Goal: Transaction & Acquisition: Purchase product/service

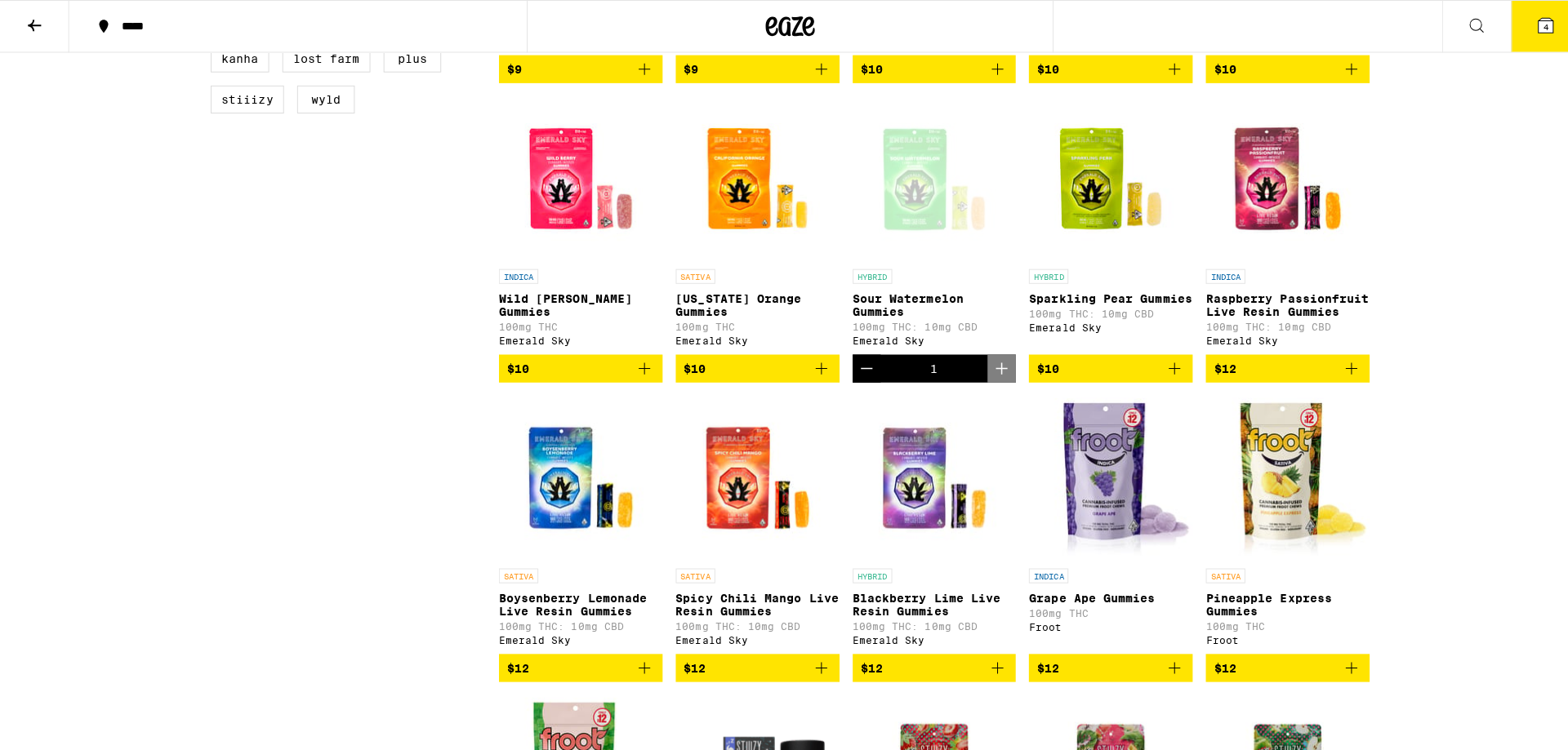
scroll to position [1061, 0]
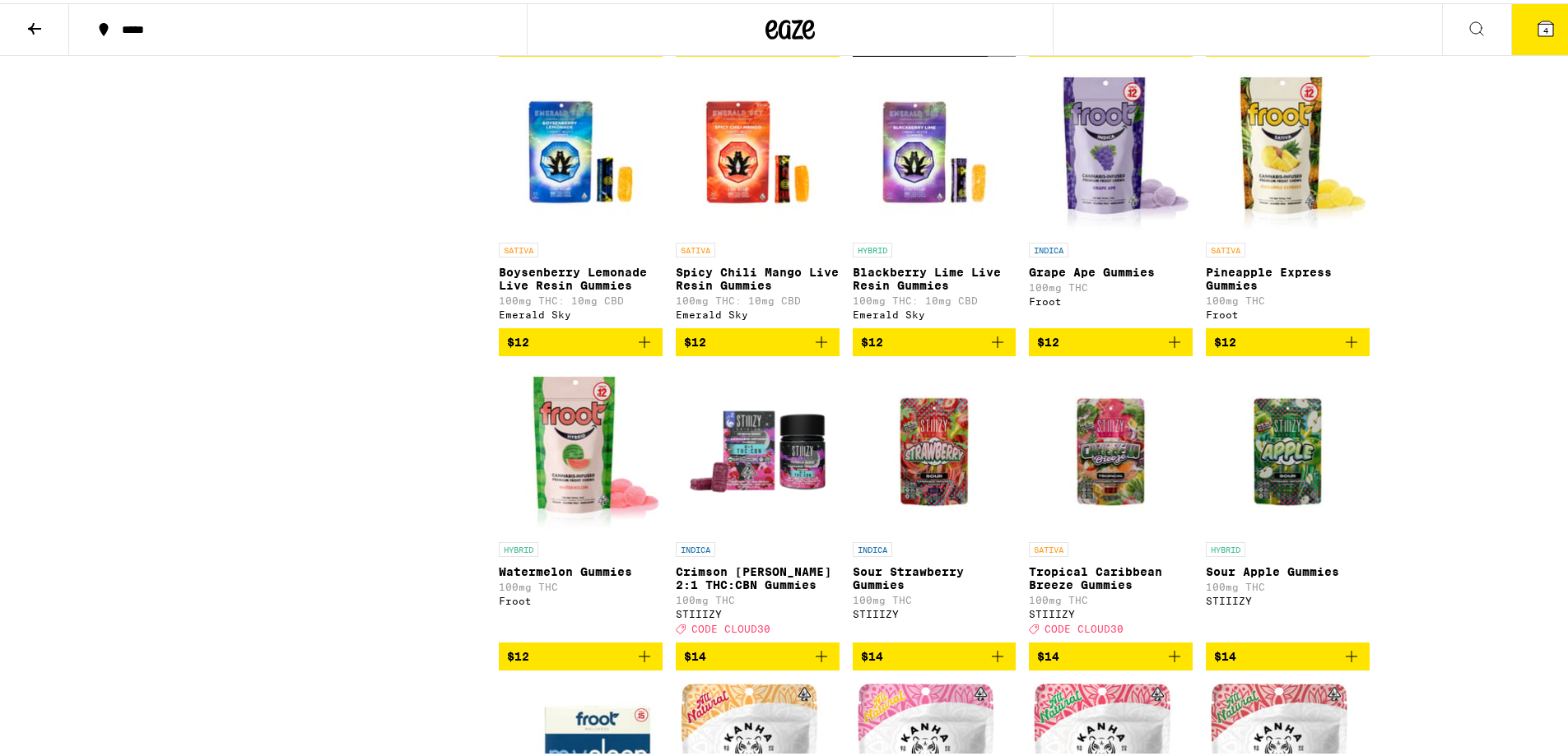
click at [945, 503] on img "Open page for Sour Strawberry Gummies from STIIIZY" at bounding box center [935, 448] width 163 height 164
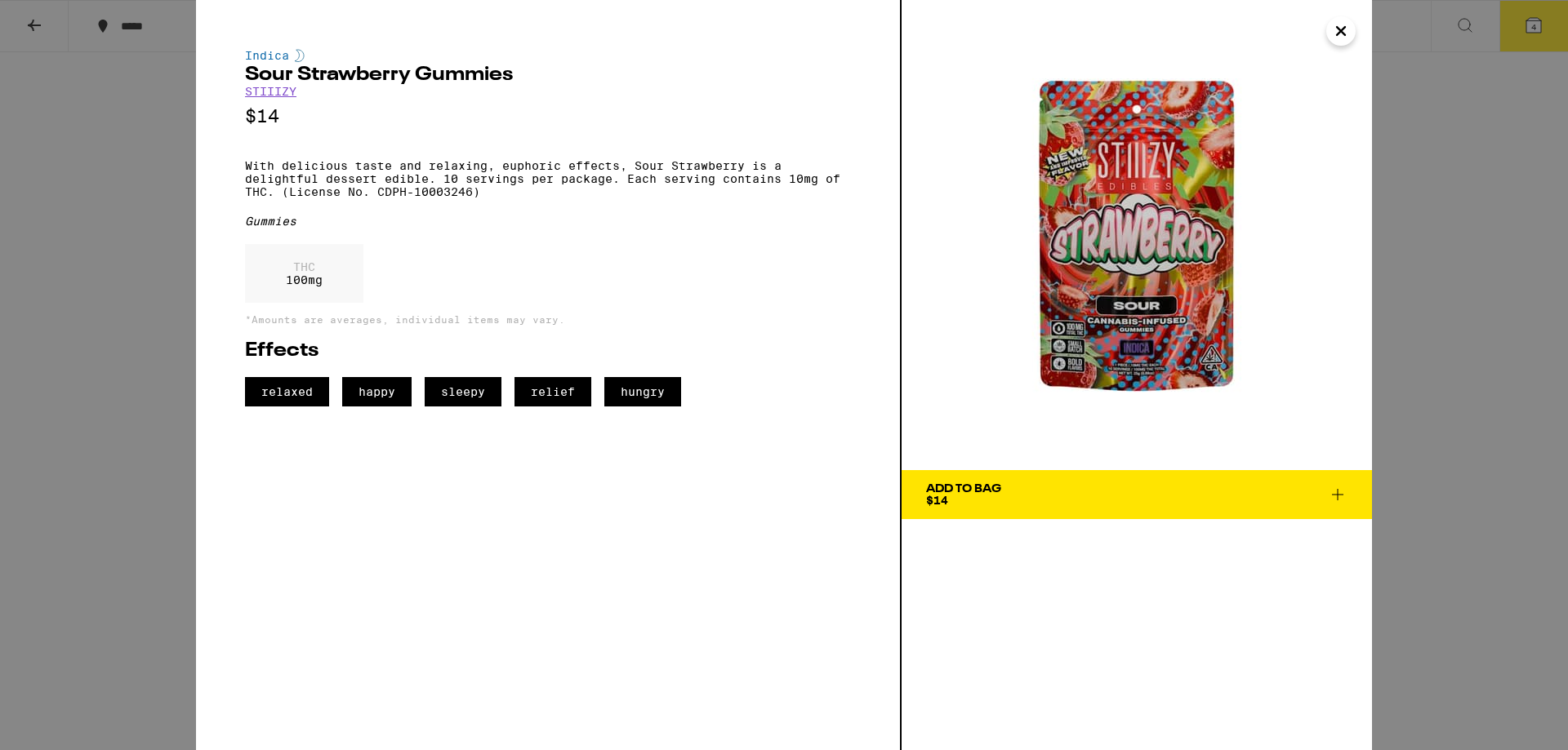
click at [1092, 487] on span "Add To Bag $14" at bounding box center [1136, 495] width 421 height 23
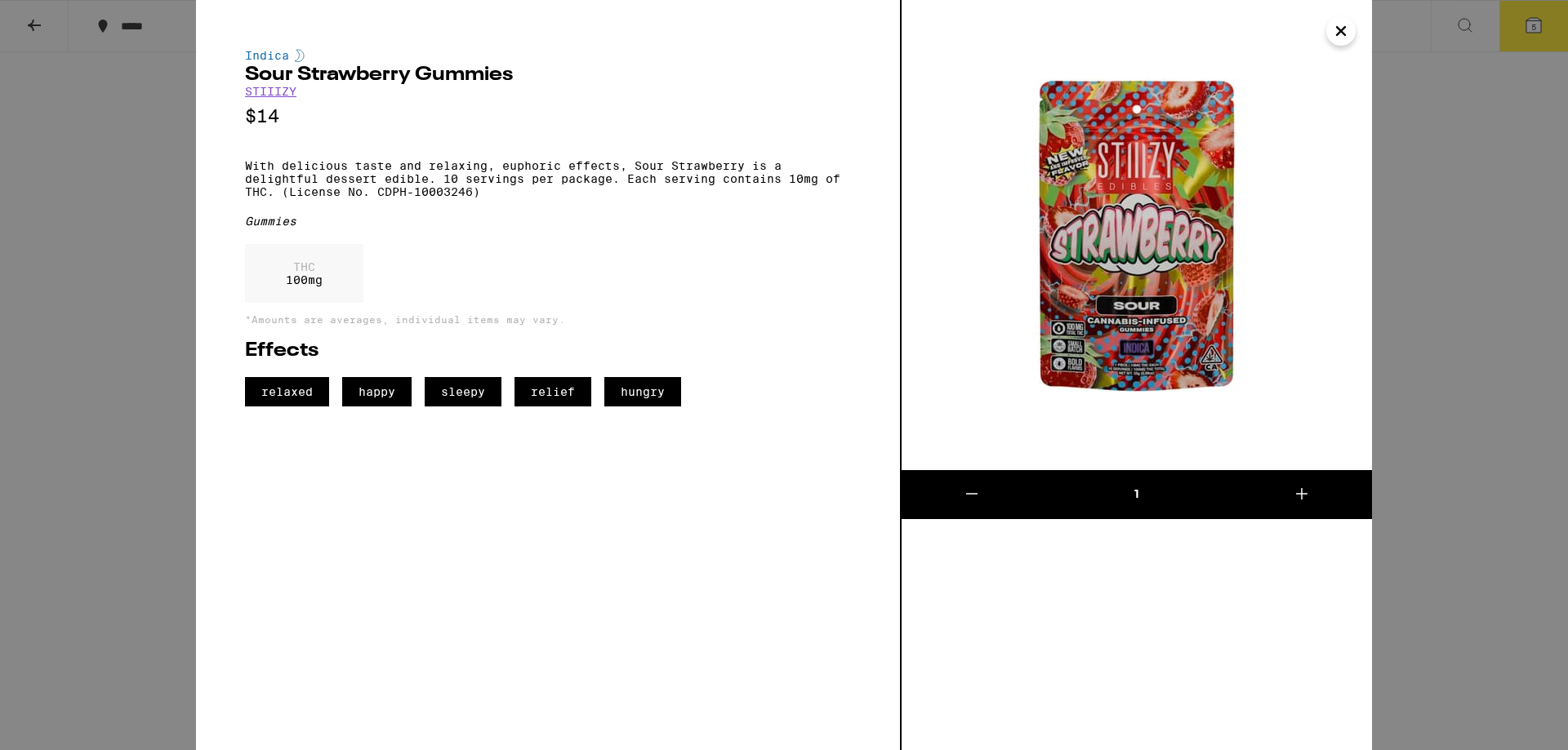
click at [1350, 33] on button "Close" at bounding box center [1341, 31] width 30 height 30
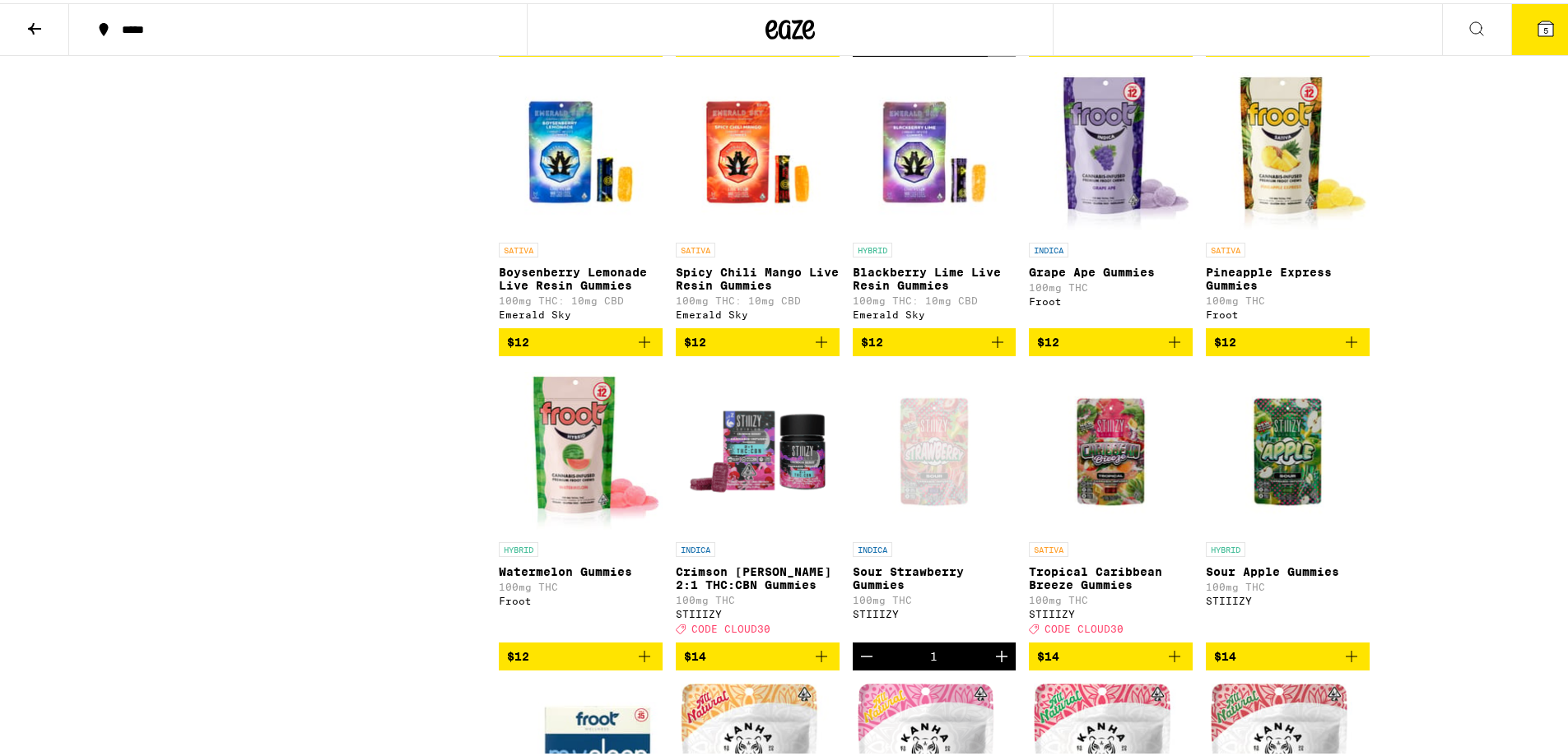
click at [1543, 26] on span "5" at bounding box center [1545, 26] width 5 height 10
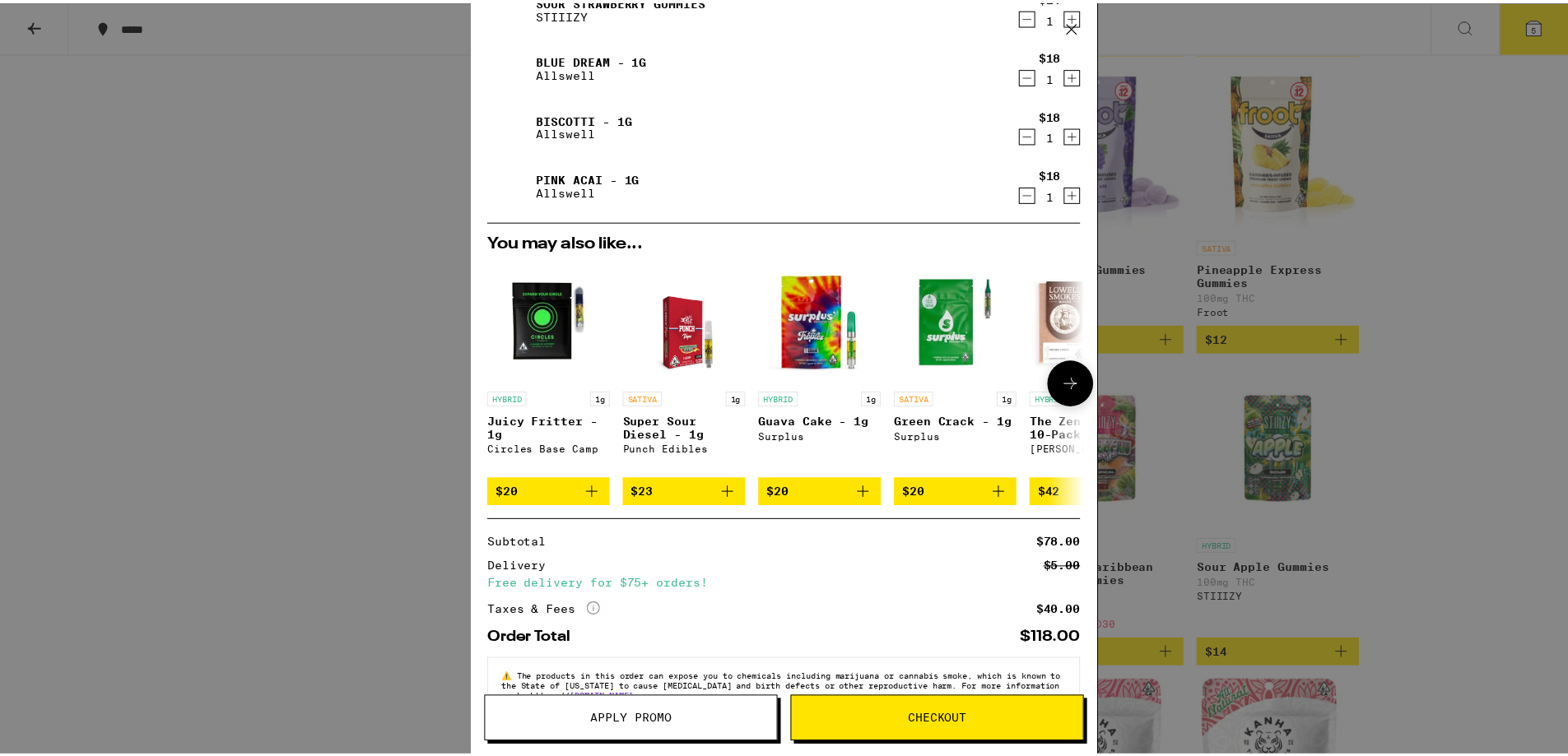
scroll to position [181, 0]
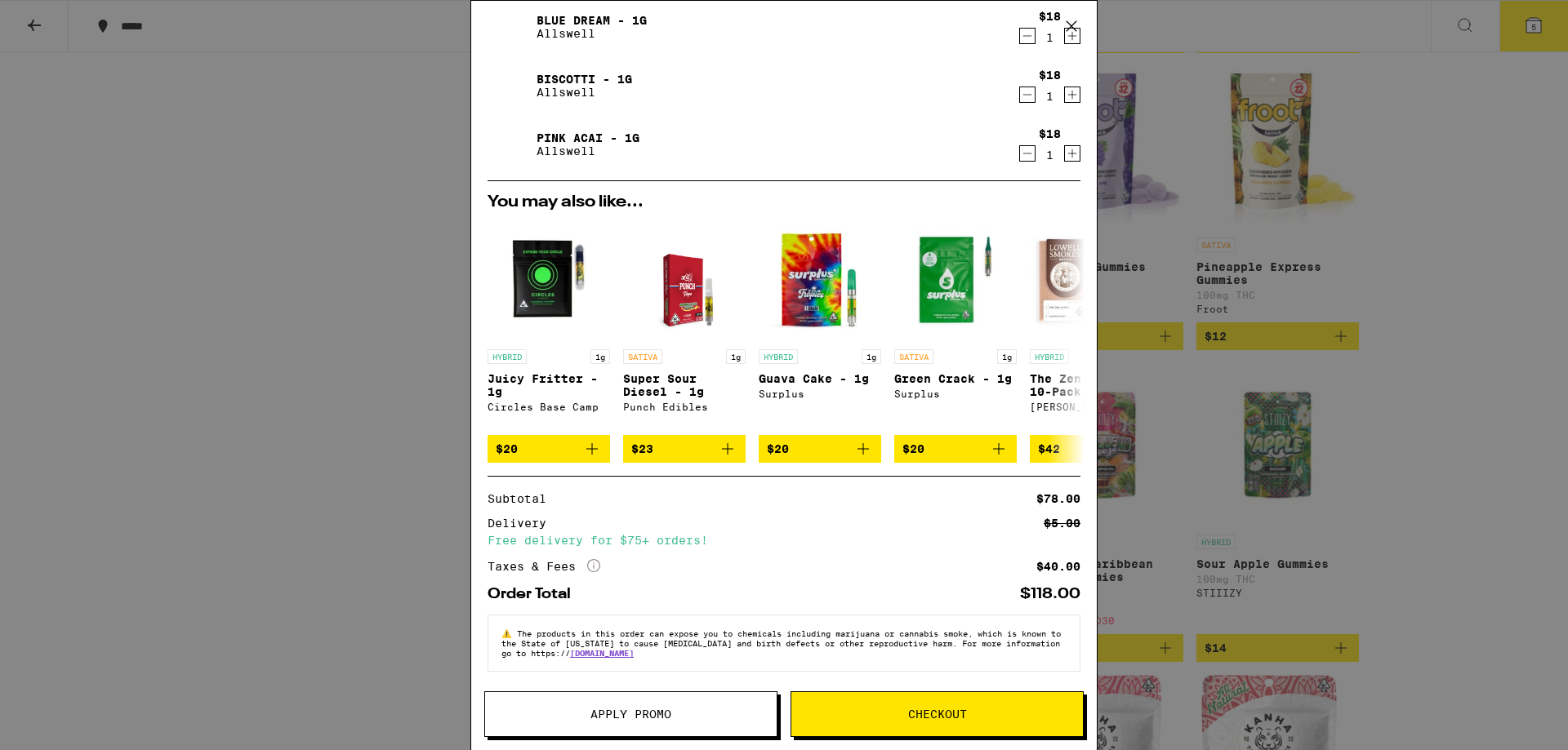
click at [1454, 361] on div "Your Cart Sour Watermelon Gummies Emerald Sky $10 1 Sour Strawberry Gummies STI…" at bounding box center [784, 375] width 1568 height 750
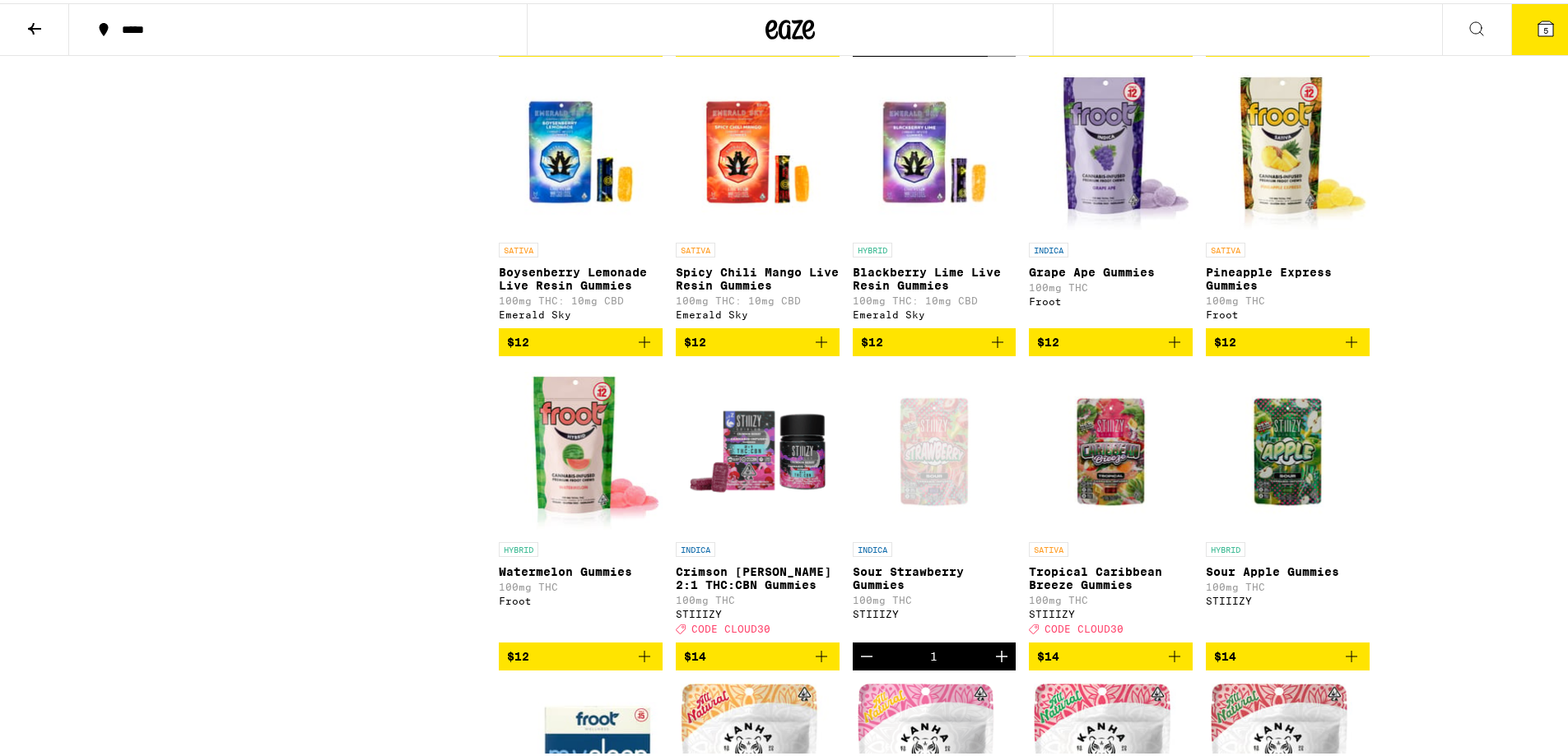
click at [1522, 29] on button "5" at bounding box center [1545, 26] width 69 height 51
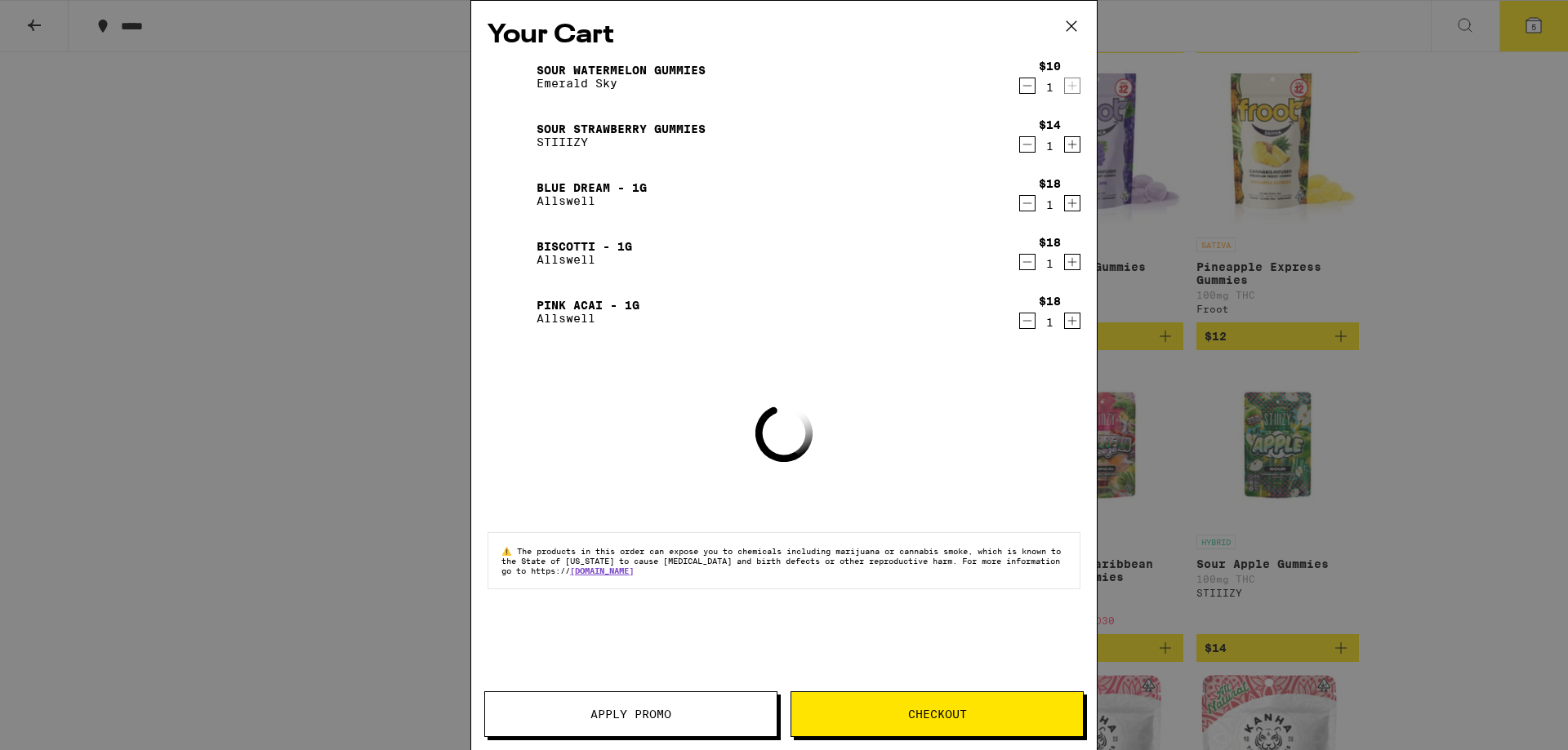
click at [709, 699] on button "Apply Promo" at bounding box center [631, 713] width 293 height 45
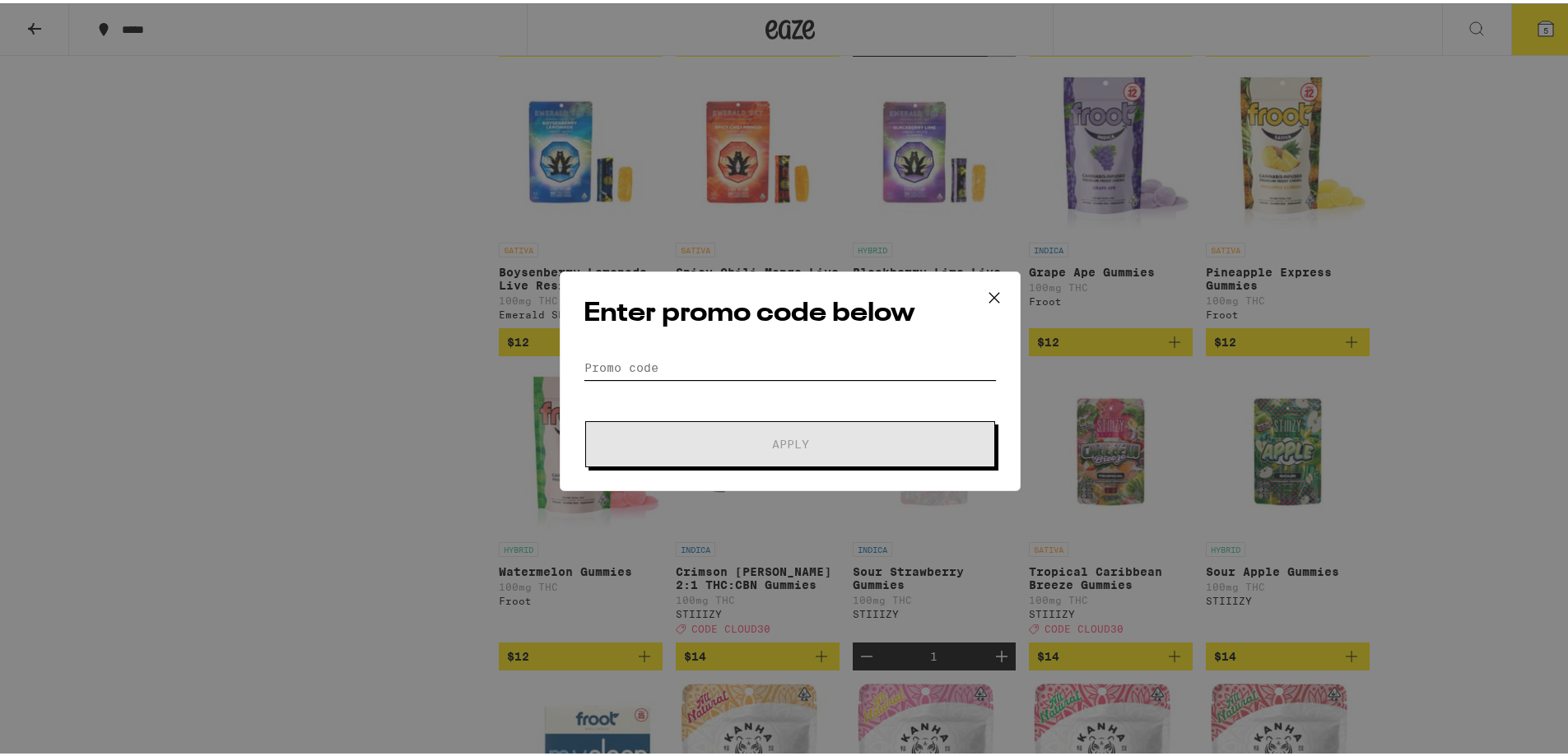
click at [727, 373] on input "Promo Code" at bounding box center [790, 364] width 413 height 25
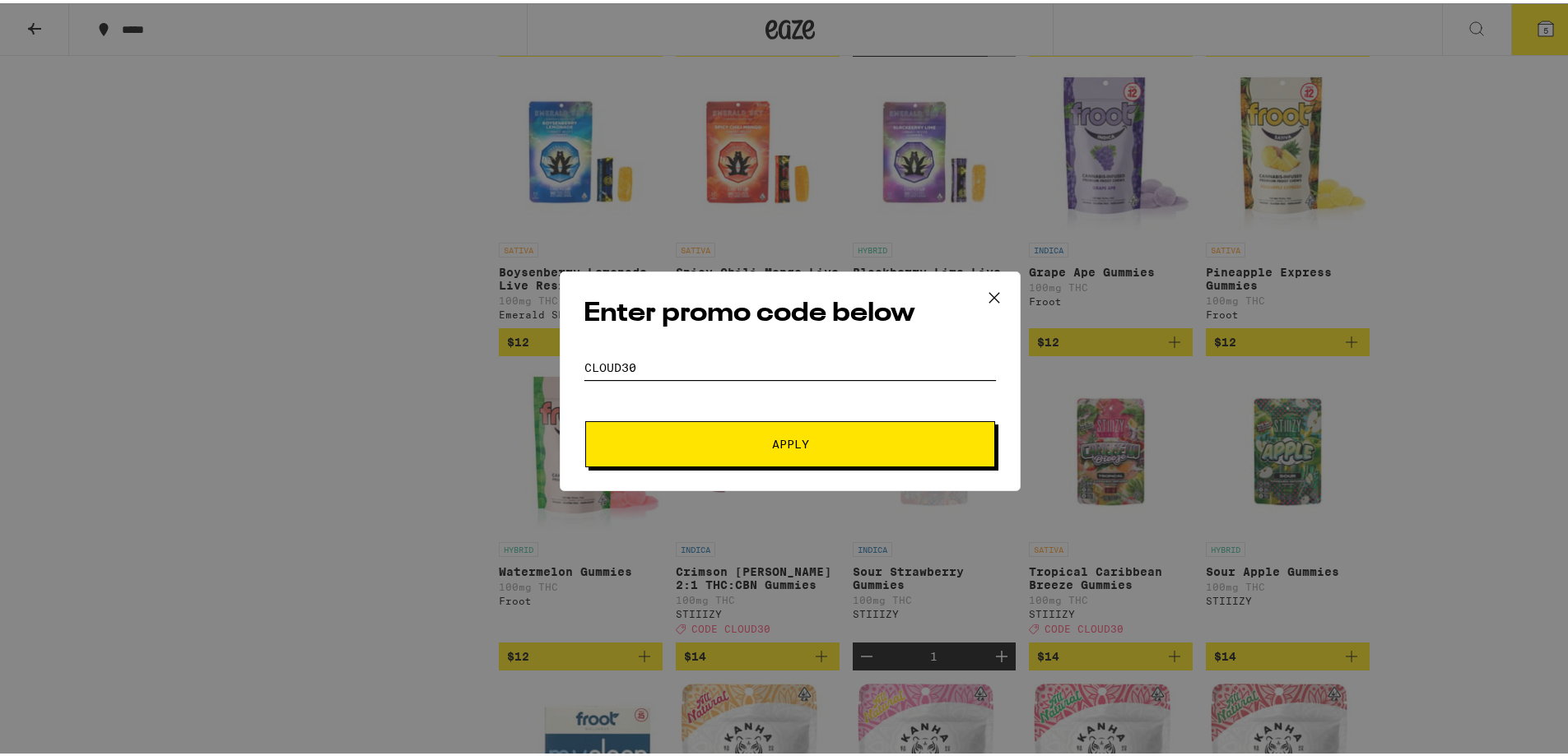
type input "cloud30"
click at [793, 420] on button "Apply" at bounding box center [790, 441] width 410 height 46
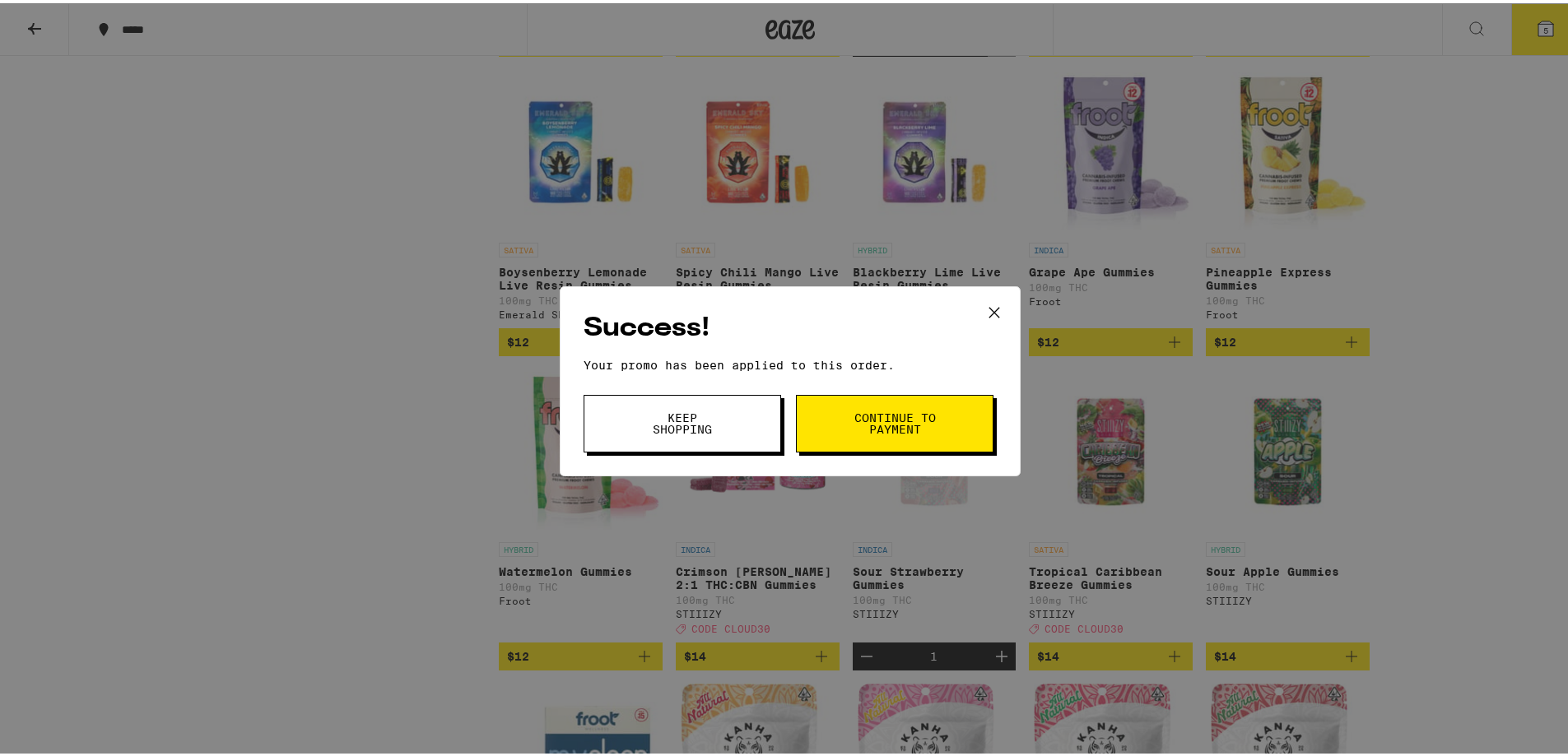
click at [890, 428] on span "Continue to payment" at bounding box center [895, 421] width 84 height 23
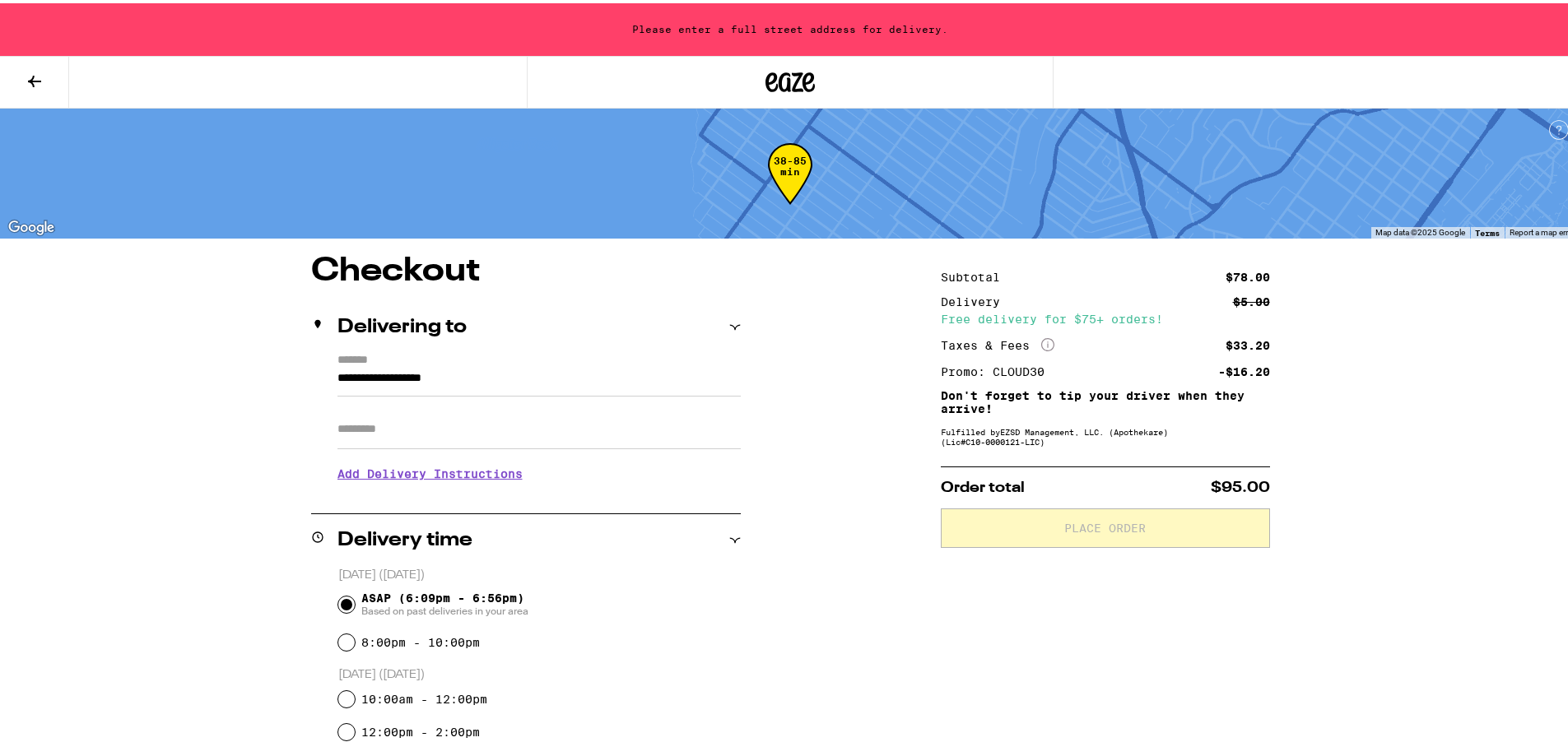
click at [537, 365] on input "**********" at bounding box center [538, 379] width 403 height 28
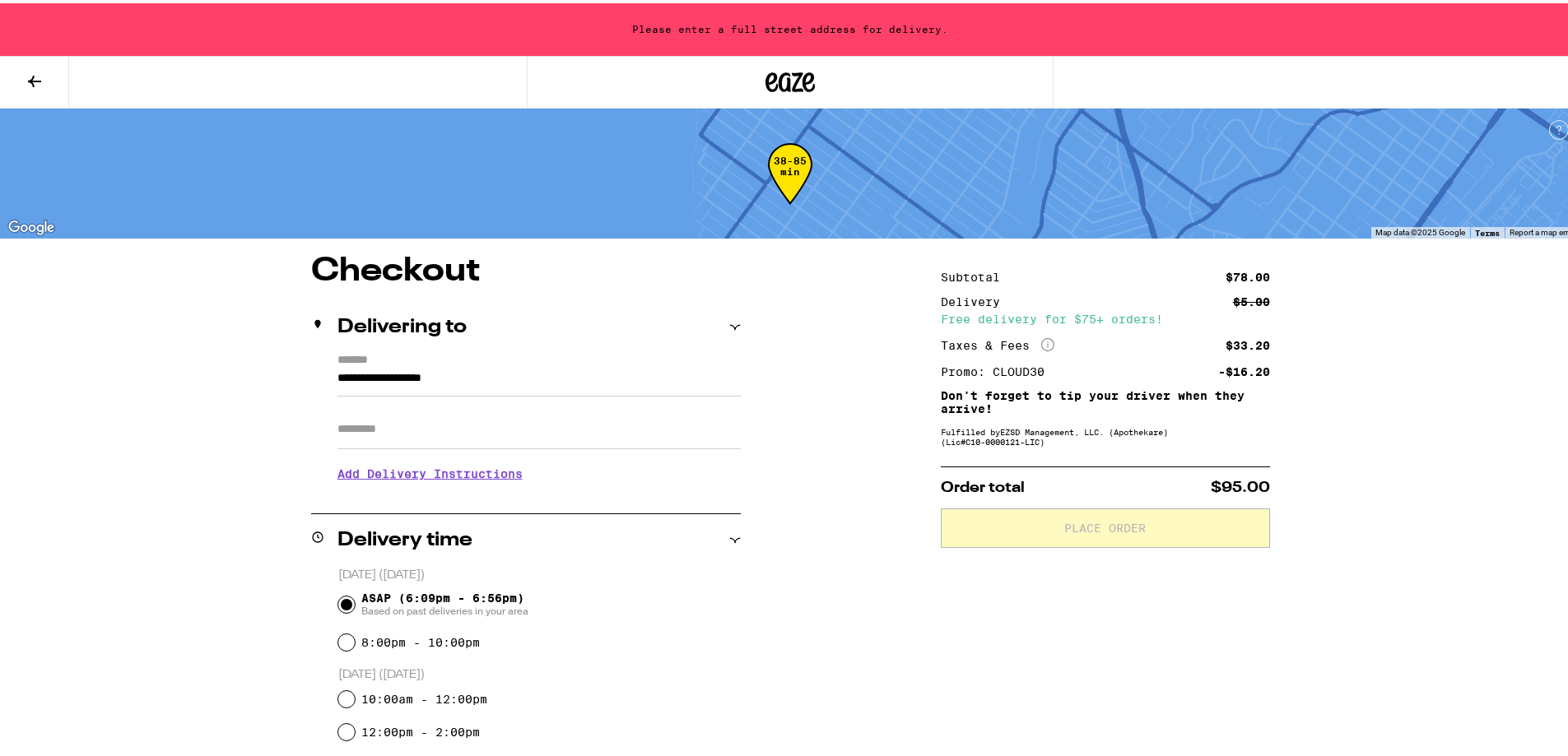
click at [488, 434] on input "Apt/Suite" at bounding box center [538, 426] width 403 height 40
click at [729, 325] on icon at bounding box center [734, 324] width 11 height 11
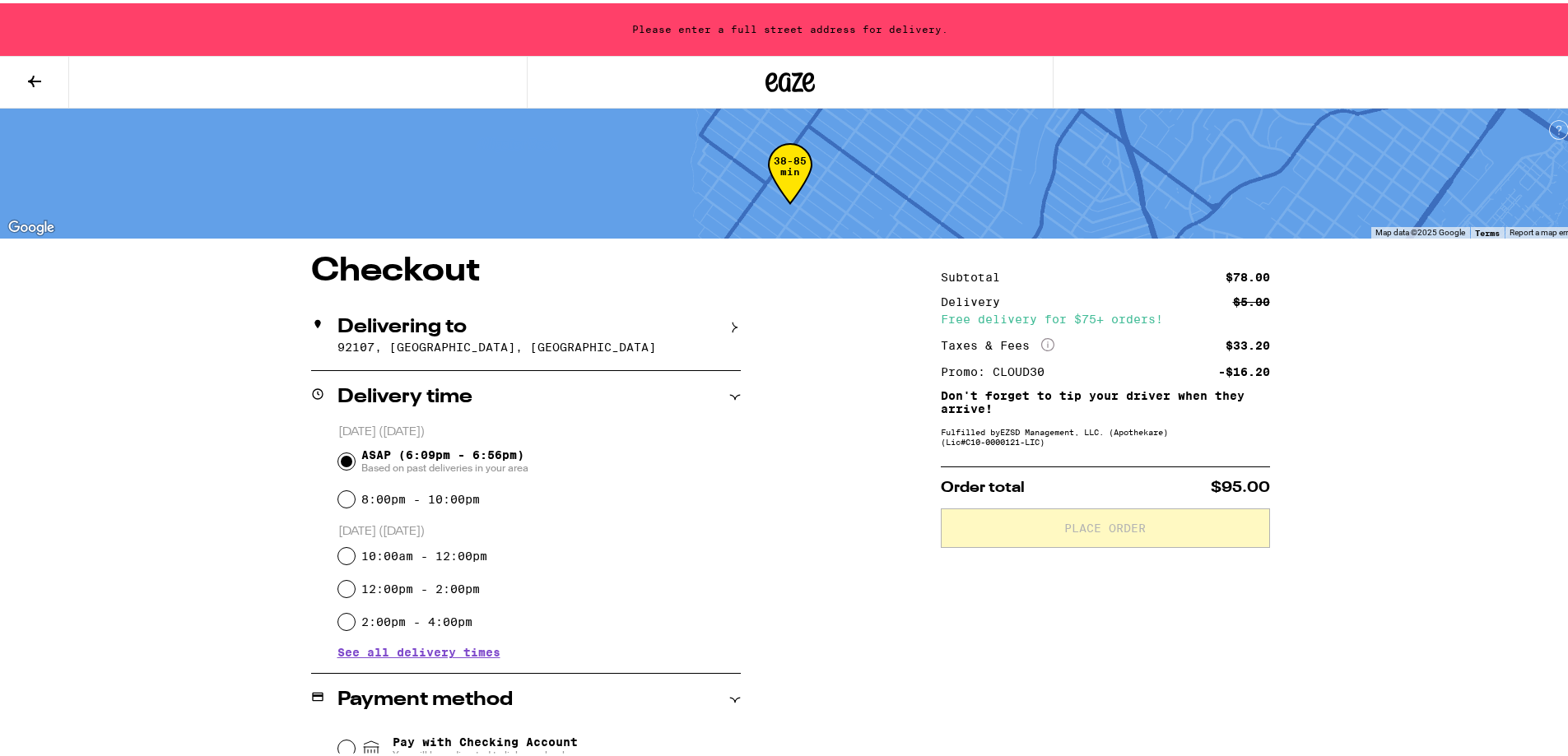
click at [729, 325] on icon at bounding box center [734, 324] width 11 height 11
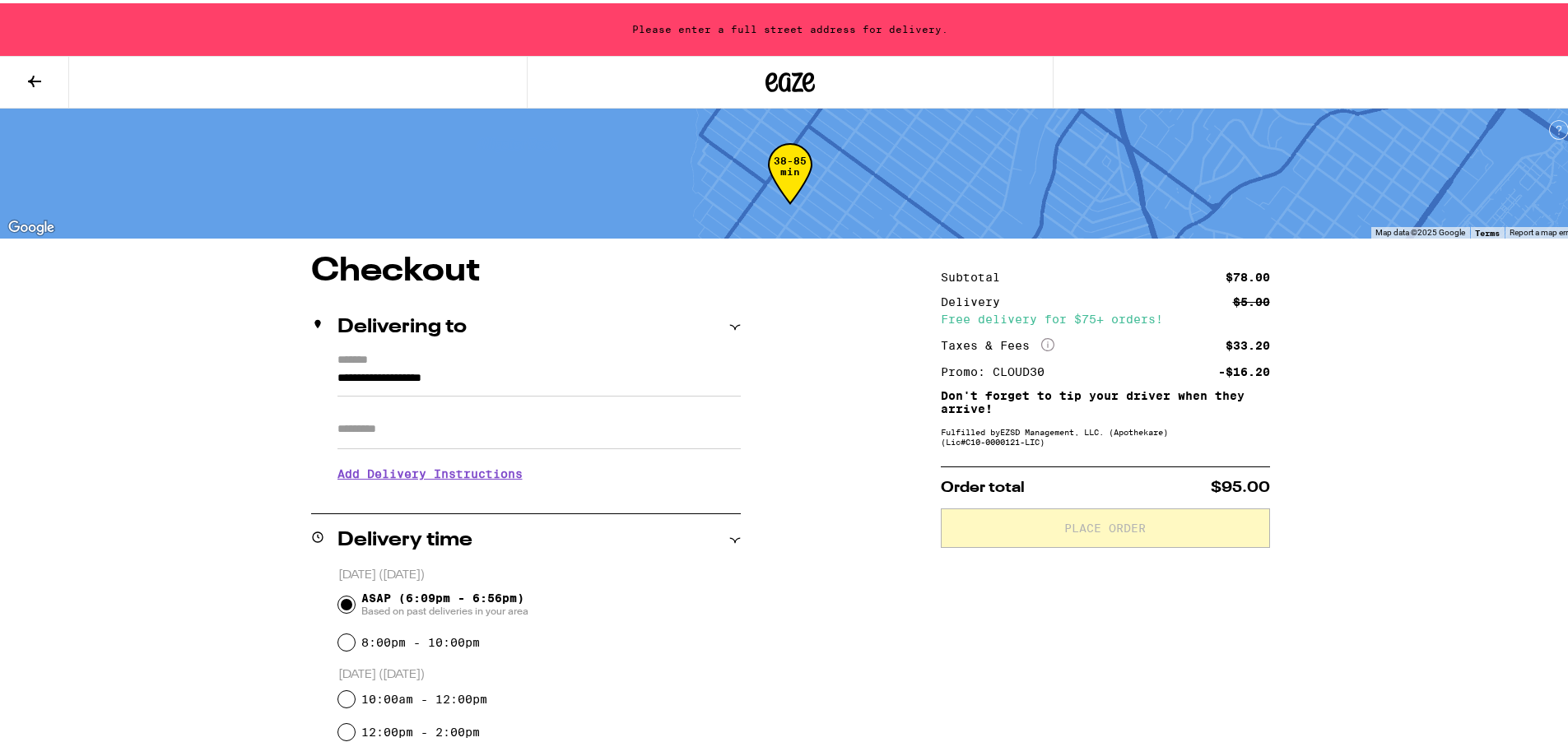
click at [439, 372] on input "**********" at bounding box center [538, 379] width 403 height 28
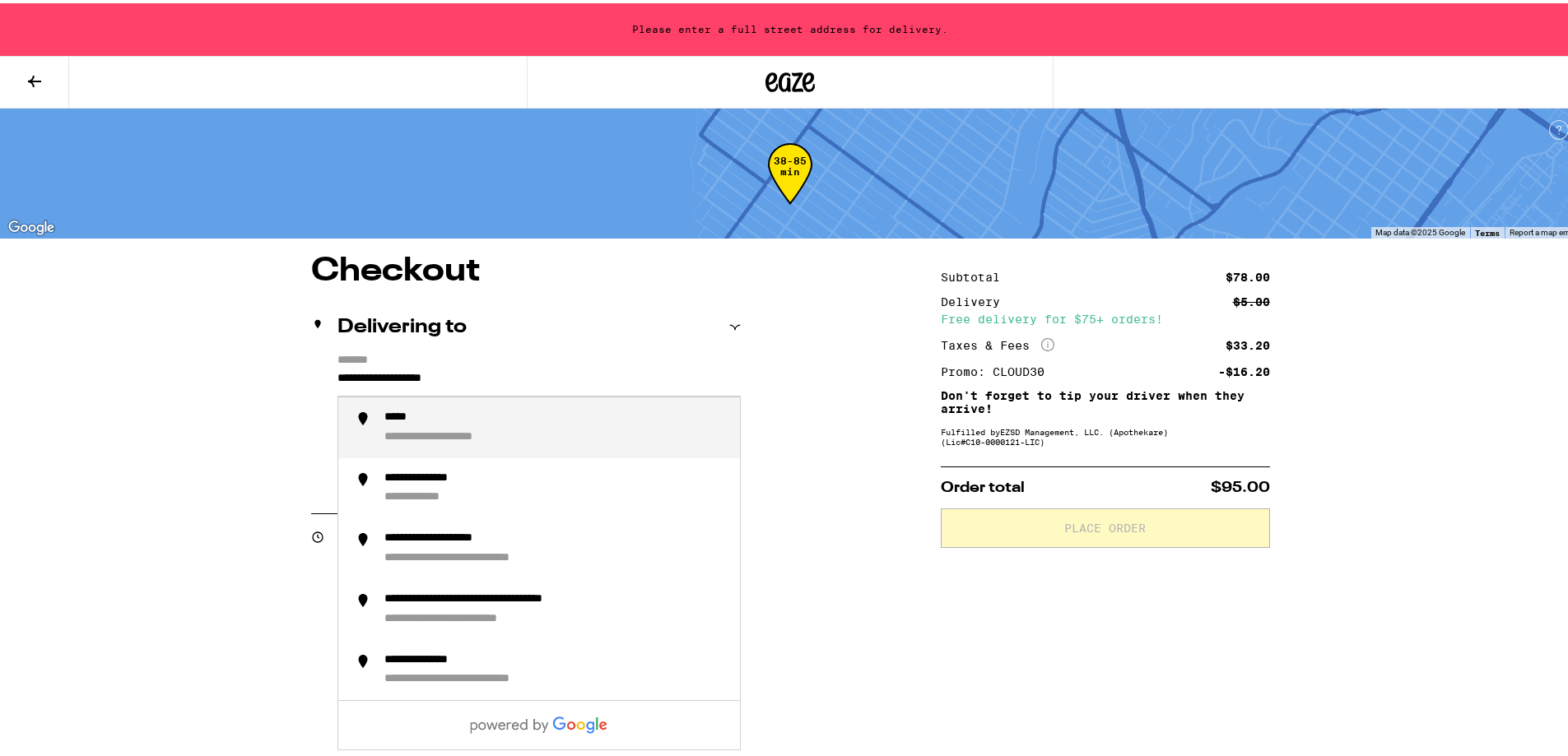
drag, startPoint x: 528, startPoint y: 372, endPoint x: -199, endPoint y: 293, distance: 731.3
click at [0, 293] on html "**********" at bounding box center [790, 678] width 1580 height 1356
click at [493, 434] on div "**********" at bounding box center [555, 424] width 343 height 34
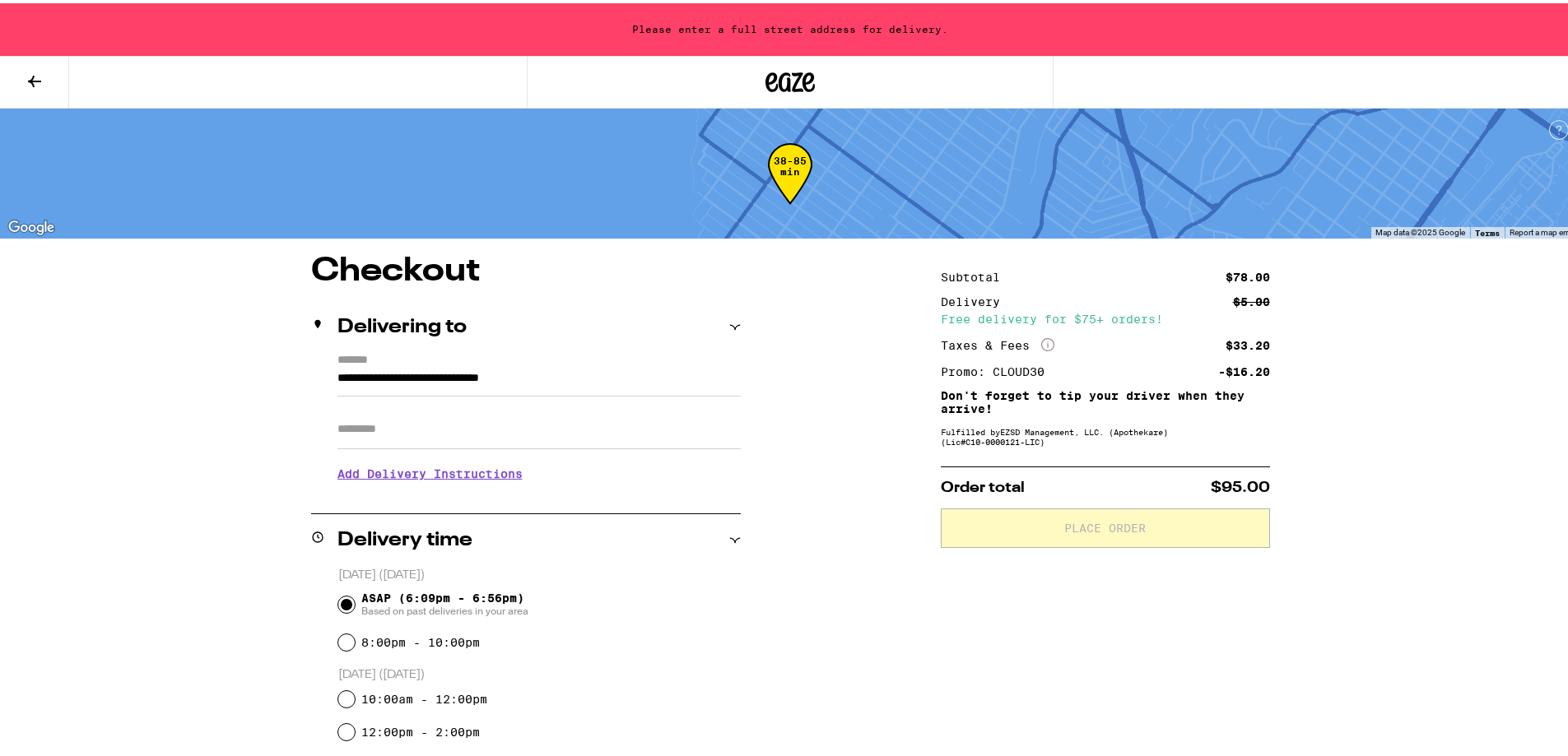
type input "**********"
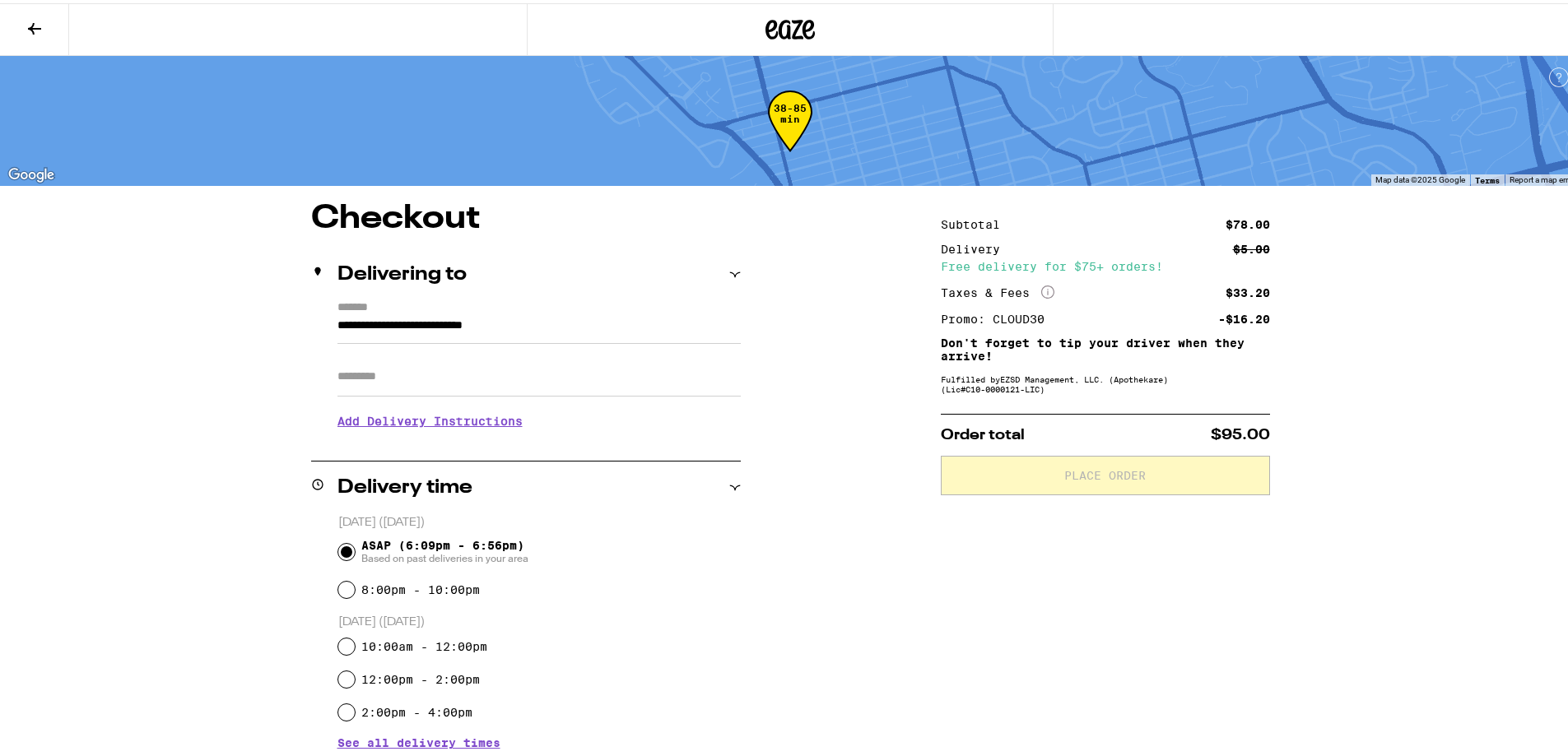
click at [445, 414] on h3 "Add Delivery Instructions" at bounding box center [538, 417] width 403 height 38
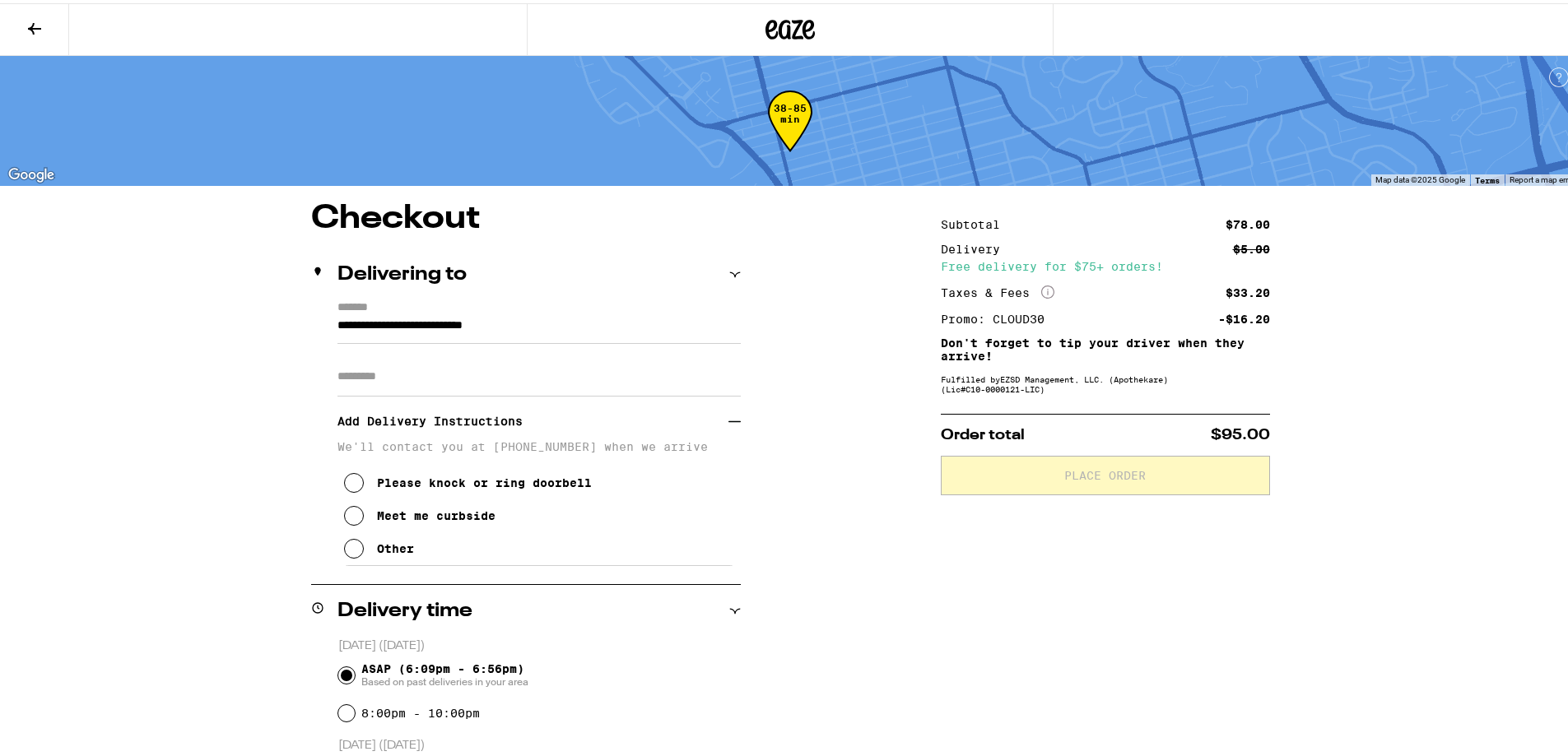
click at [355, 520] on icon at bounding box center [354, 512] width 19 height 19
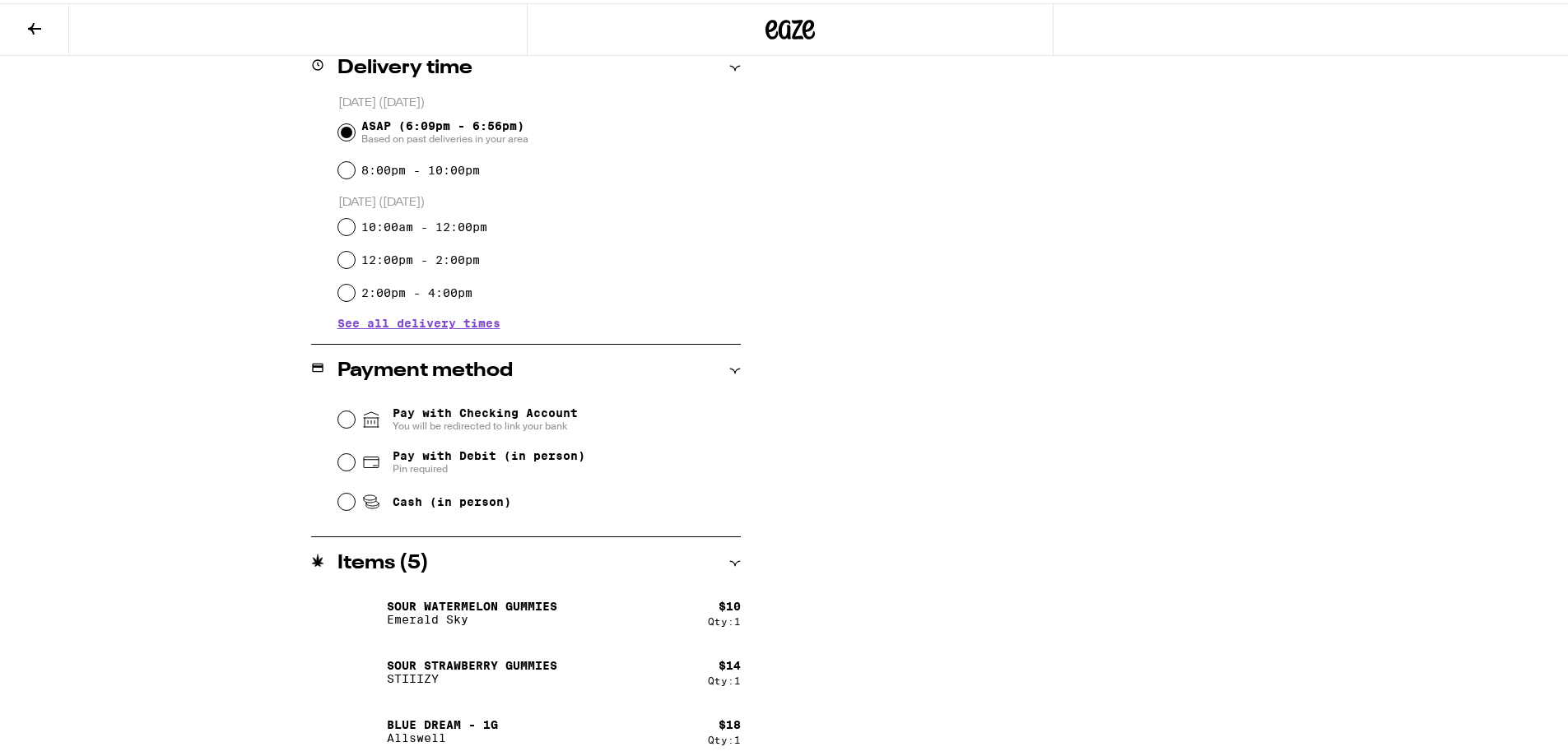
scroll to position [576, 0]
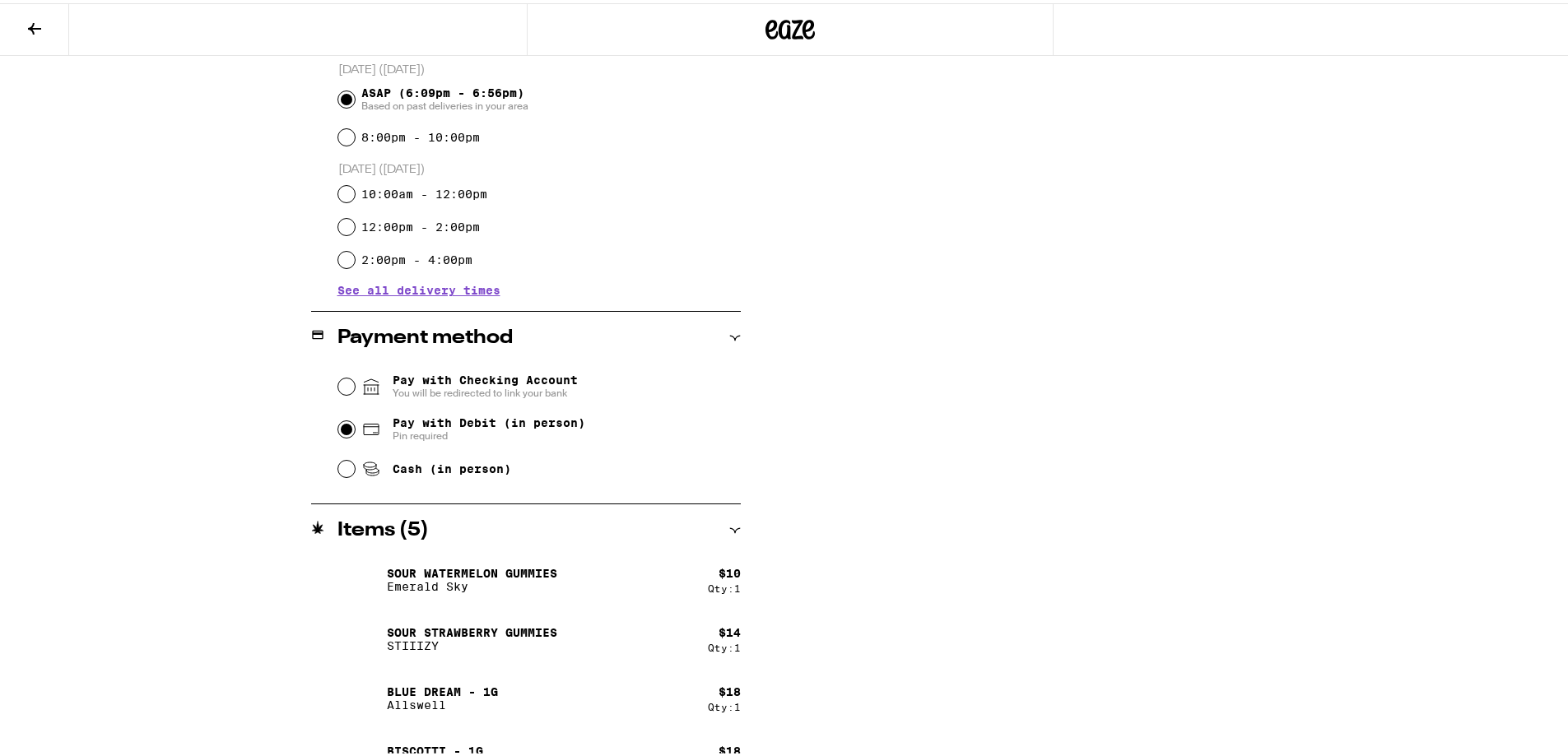
click at [343, 433] on input "Pay with Debit (in person) Pin required" at bounding box center [346, 426] width 17 height 17
radio input "true"
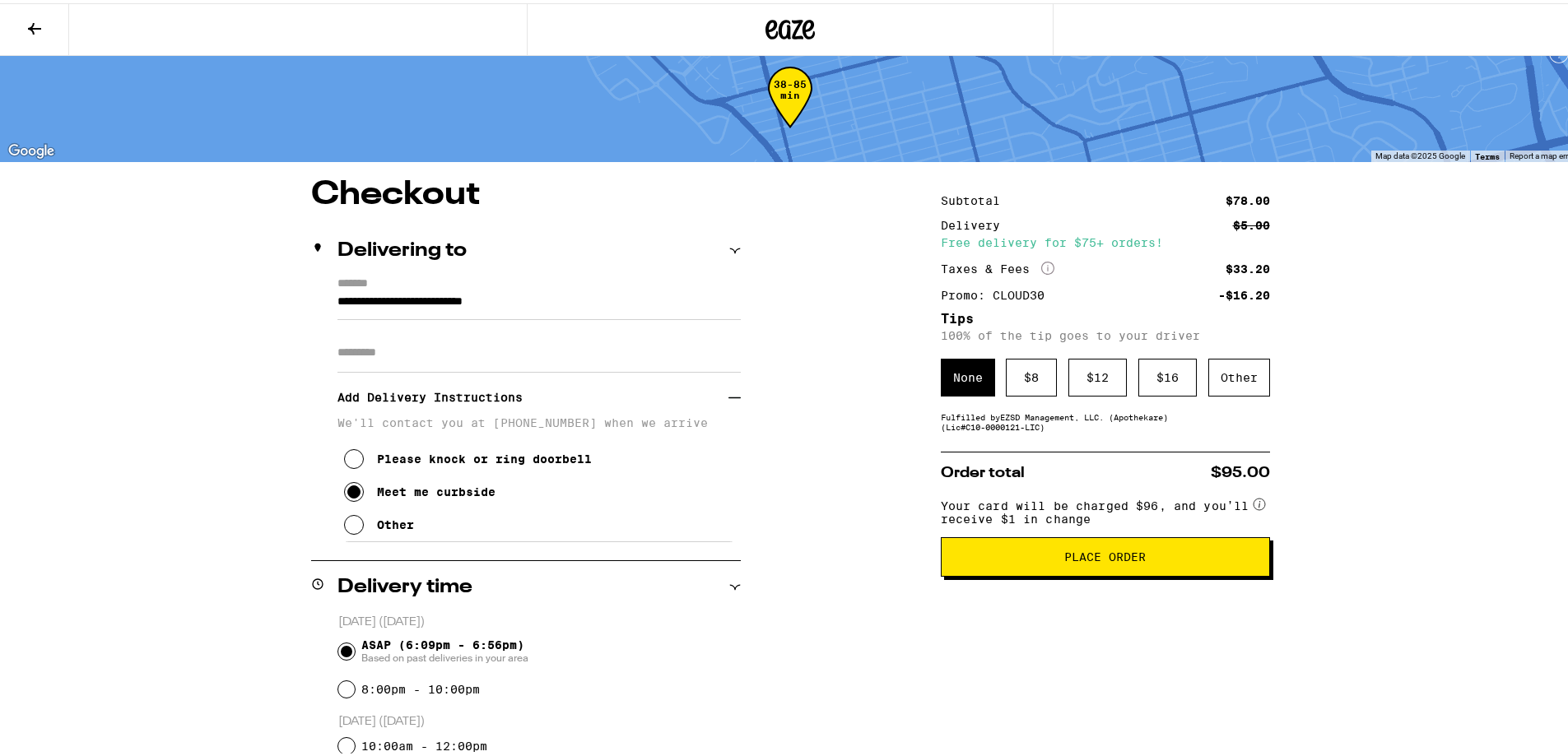
scroll to position [12, 0]
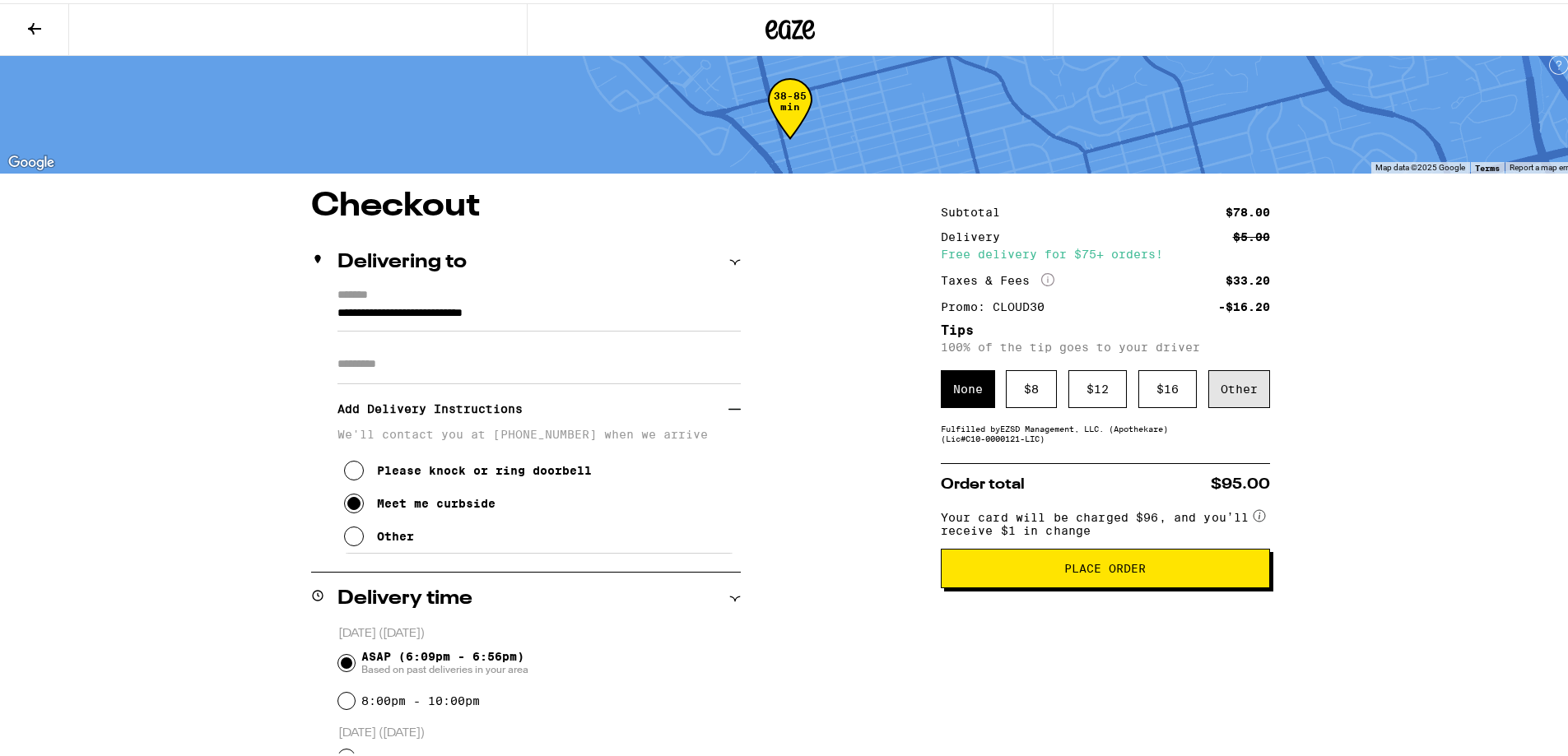
click at [1208, 398] on div "Other" at bounding box center [1239, 385] width 61 height 38
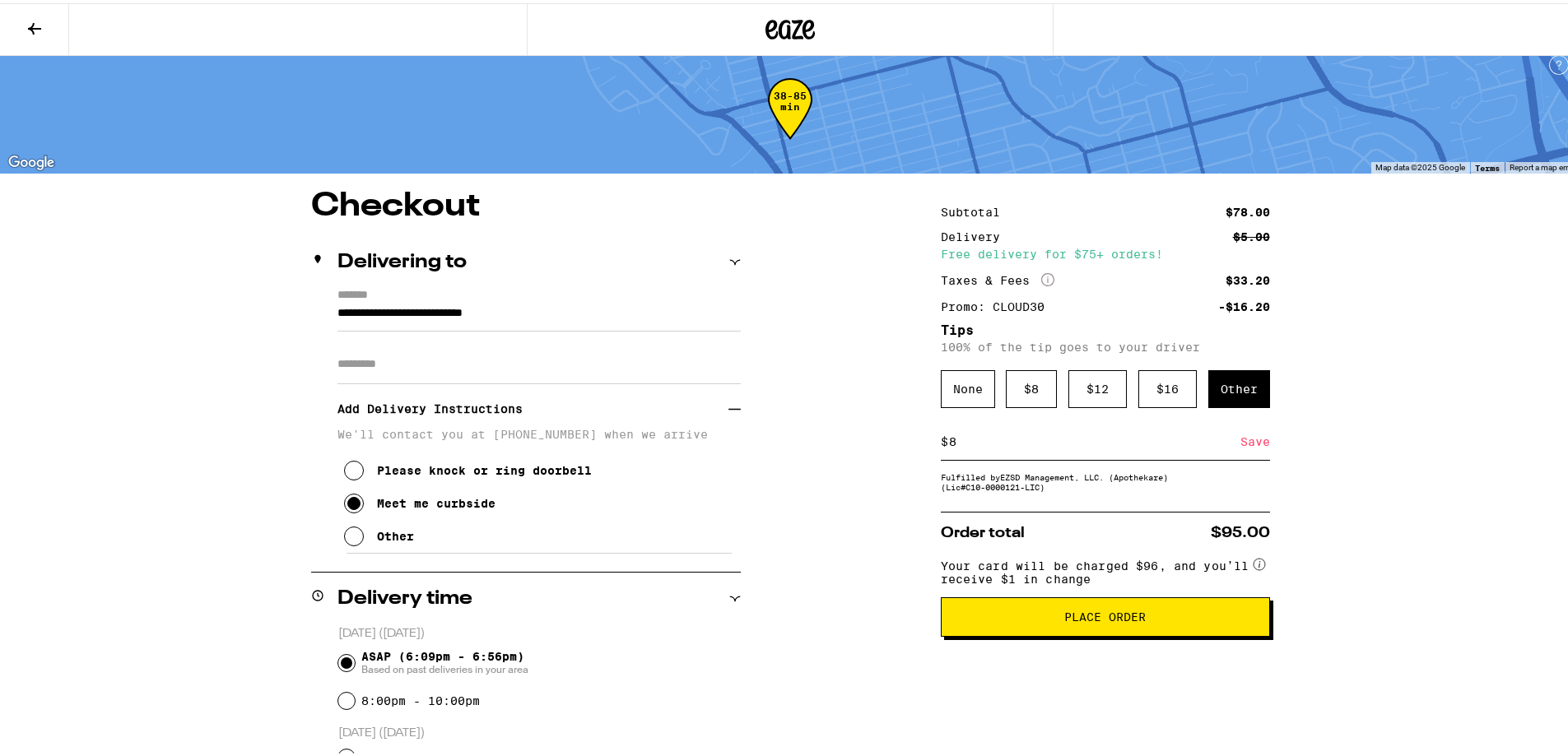
type input "8"
click at [1240, 432] on div "Save" at bounding box center [1255, 438] width 30 height 36
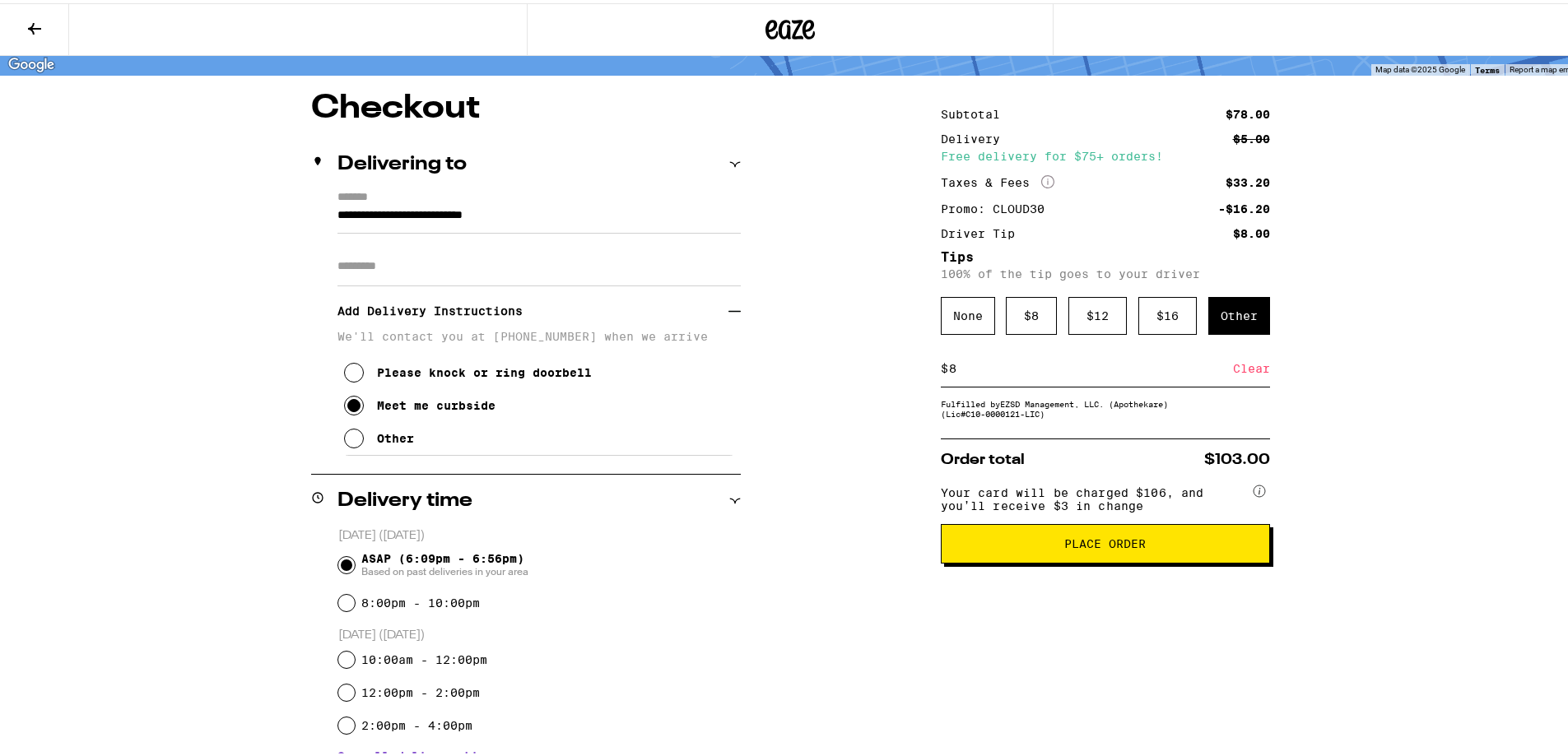
scroll to position [95, 0]
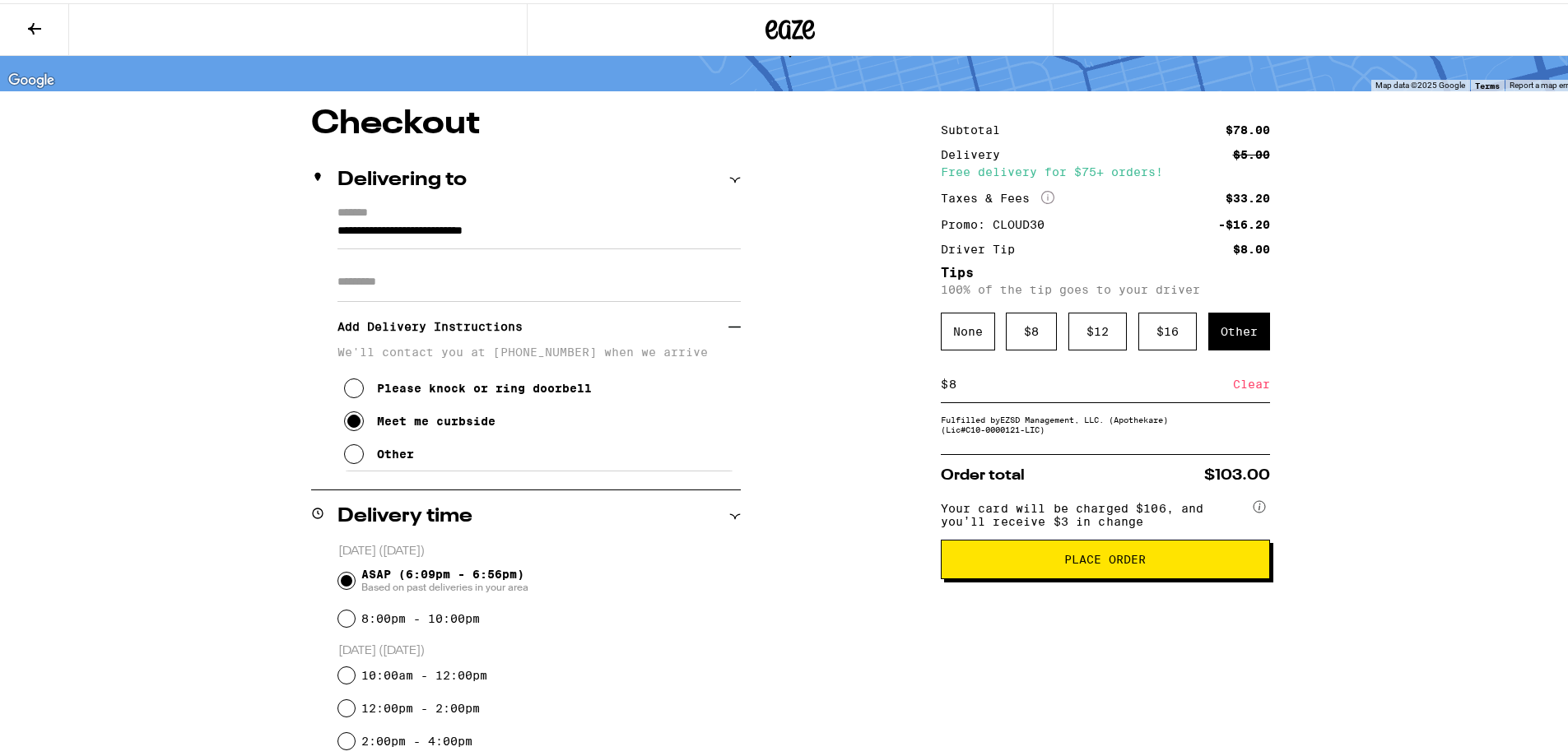
click at [1117, 562] on span "Place Order" at bounding box center [1104, 556] width 82 height 11
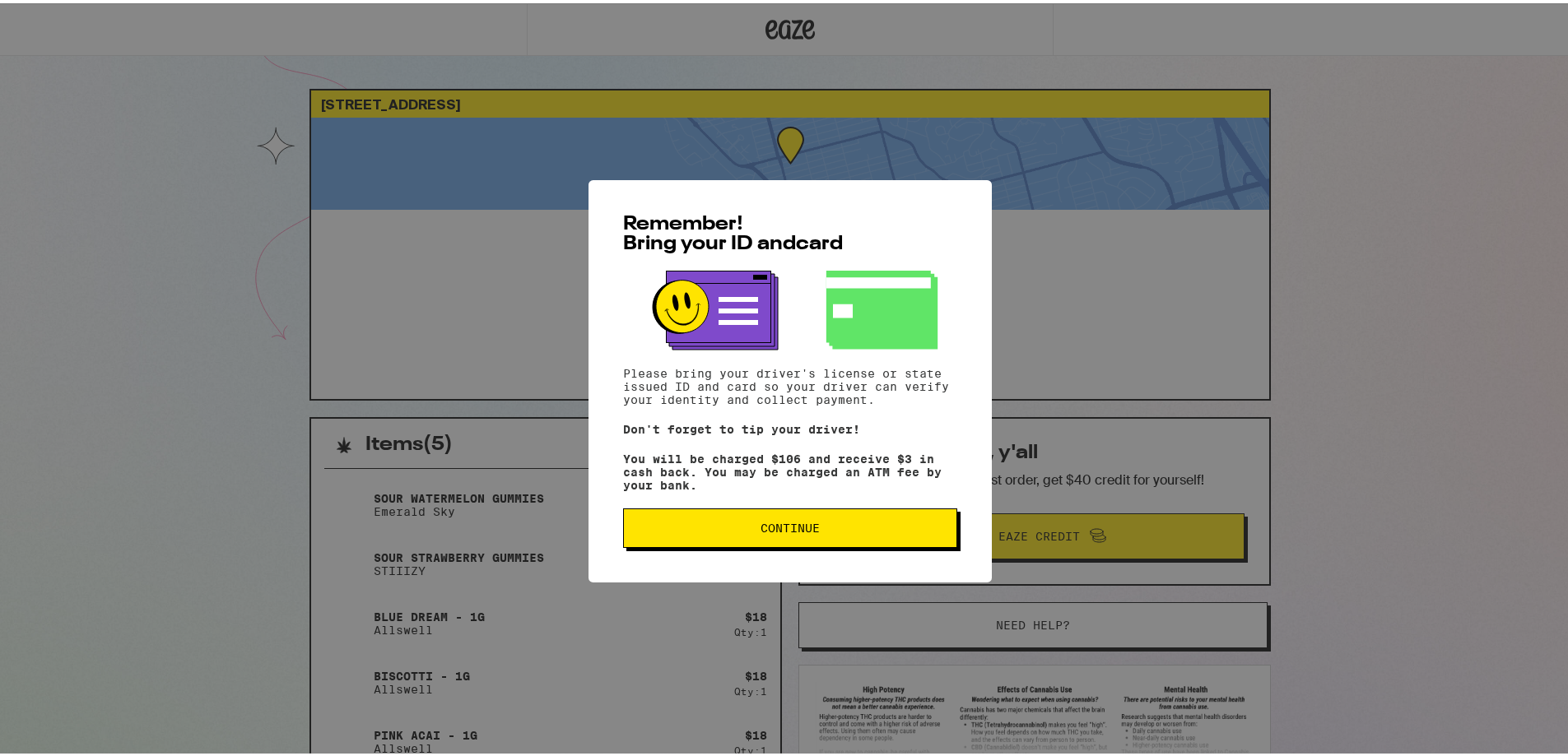
click at [883, 537] on button "Continue" at bounding box center [790, 524] width 334 height 40
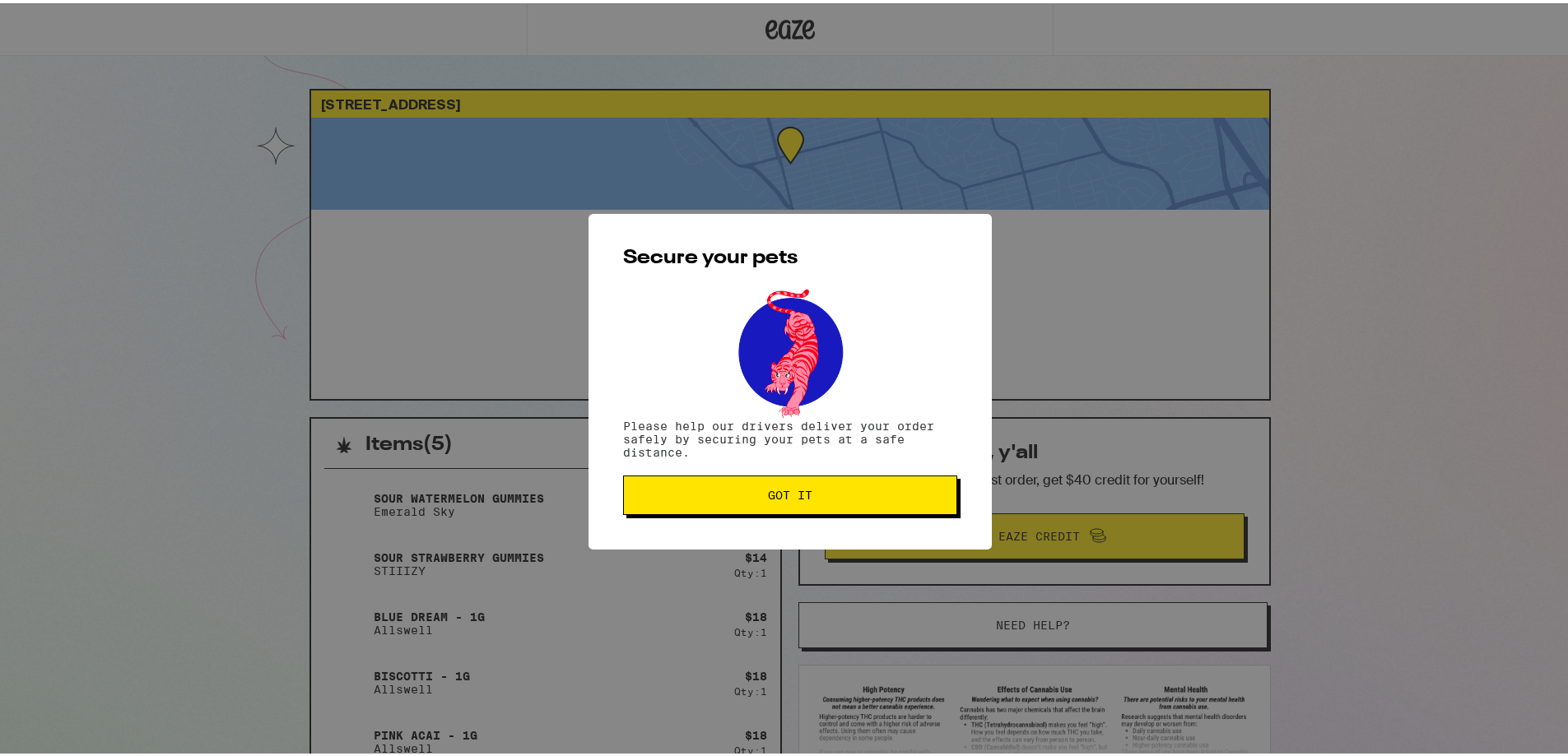
click at [855, 503] on button "Got it" at bounding box center [790, 492] width 334 height 40
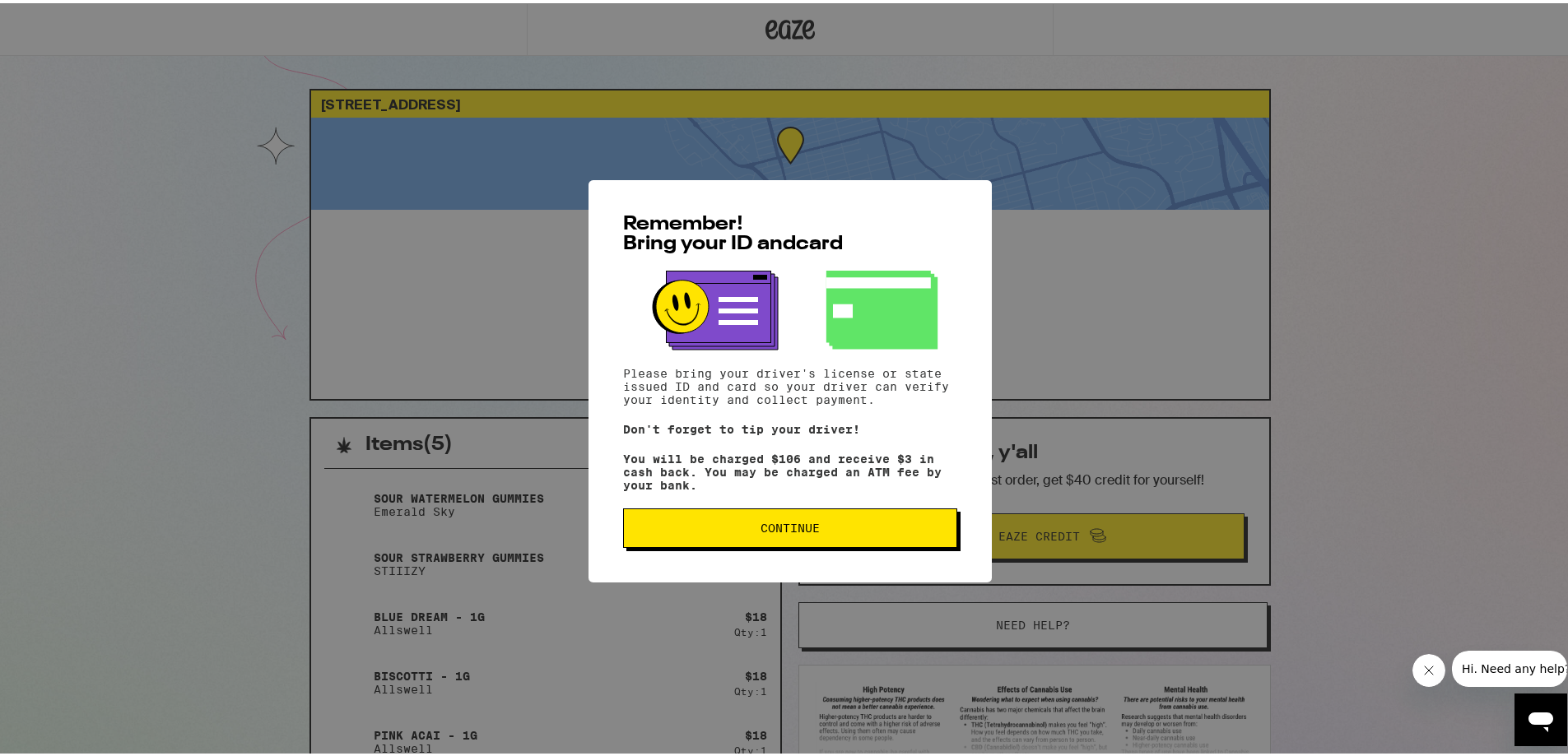
click at [846, 521] on button "Continue" at bounding box center [790, 524] width 334 height 40
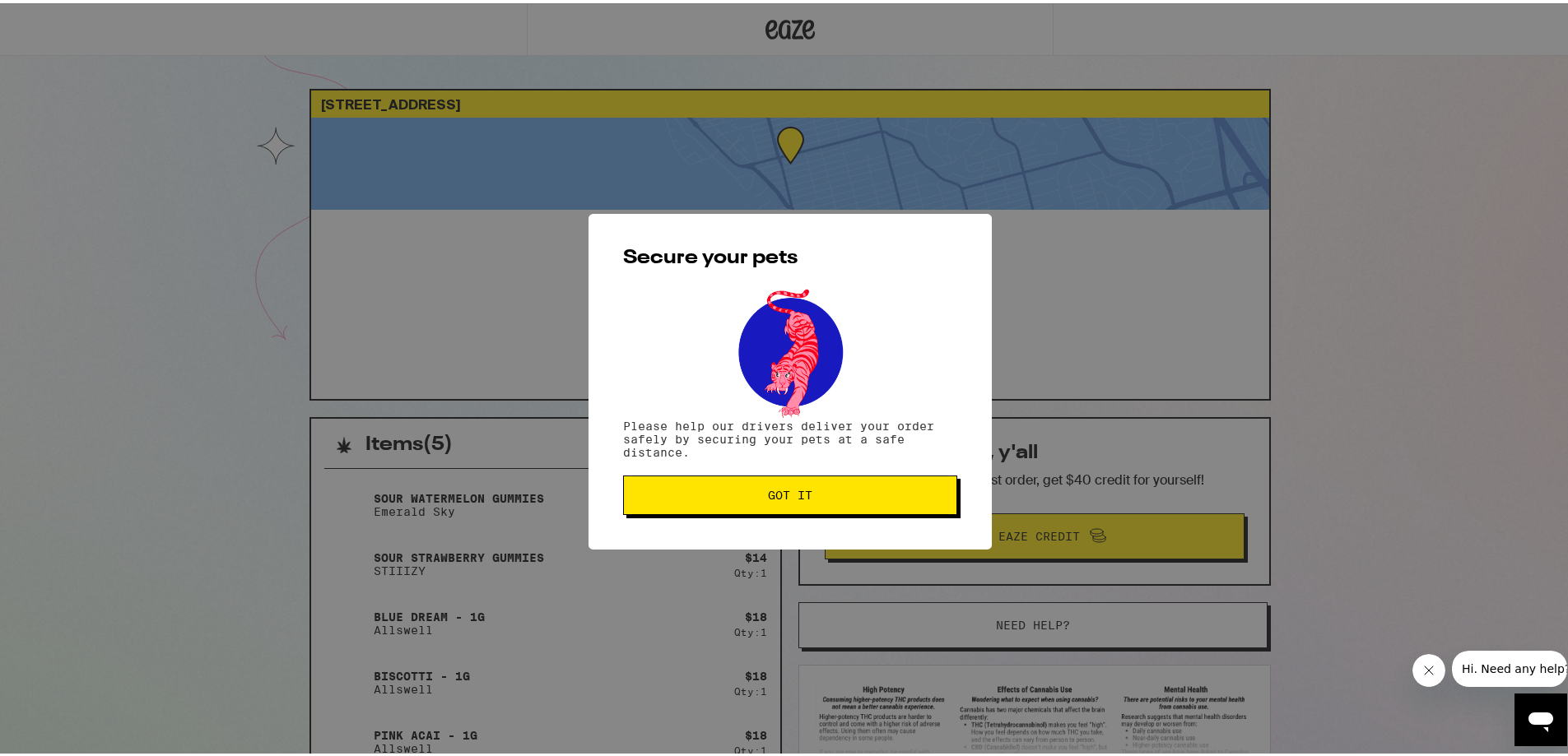
click at [838, 517] on div "Secure your pets Please help our drivers deliver your order safely by securing …" at bounding box center [790, 378] width 403 height 335
click at [832, 505] on button "Got it" at bounding box center [790, 492] width 334 height 40
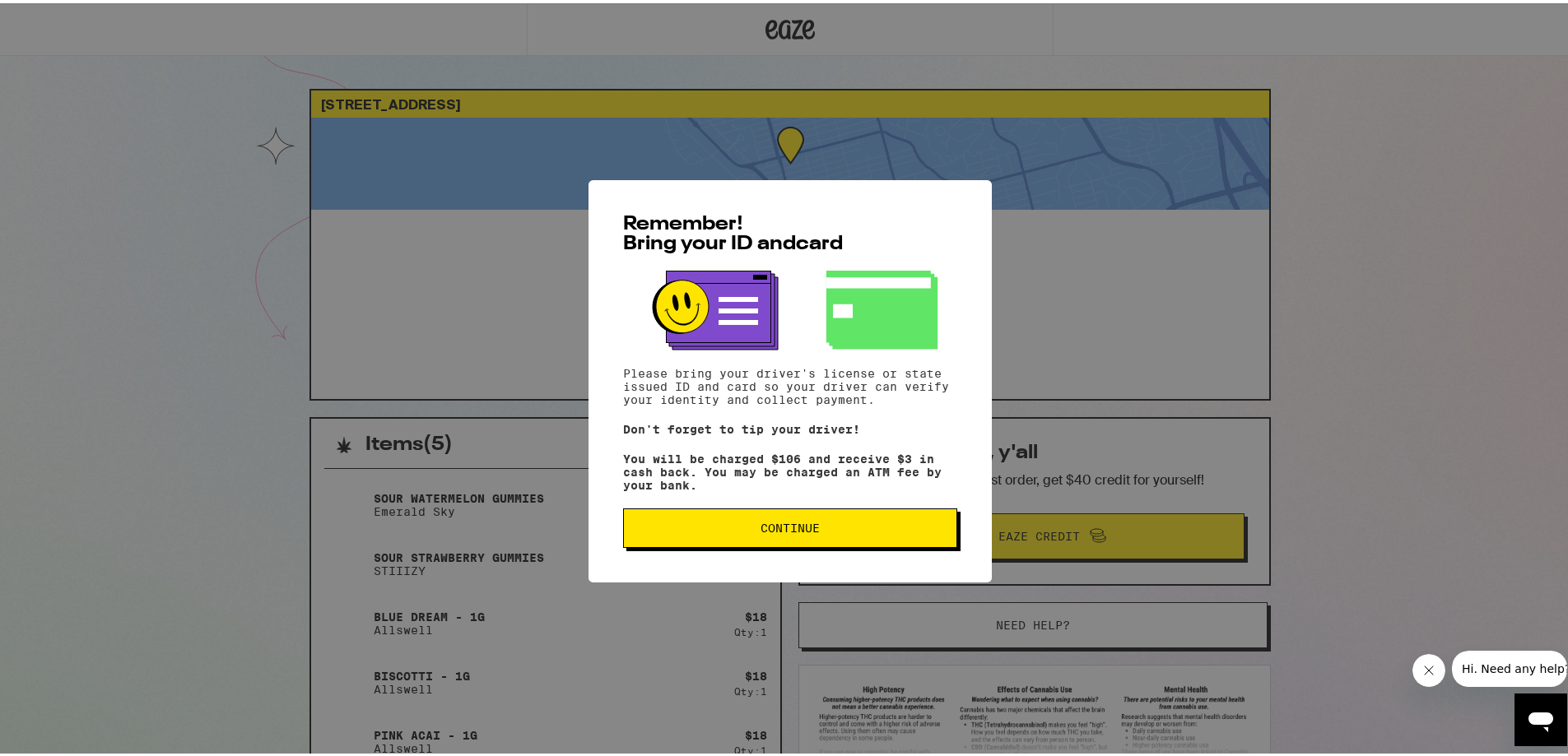
click at [836, 530] on span "Continue" at bounding box center [790, 524] width 306 height 11
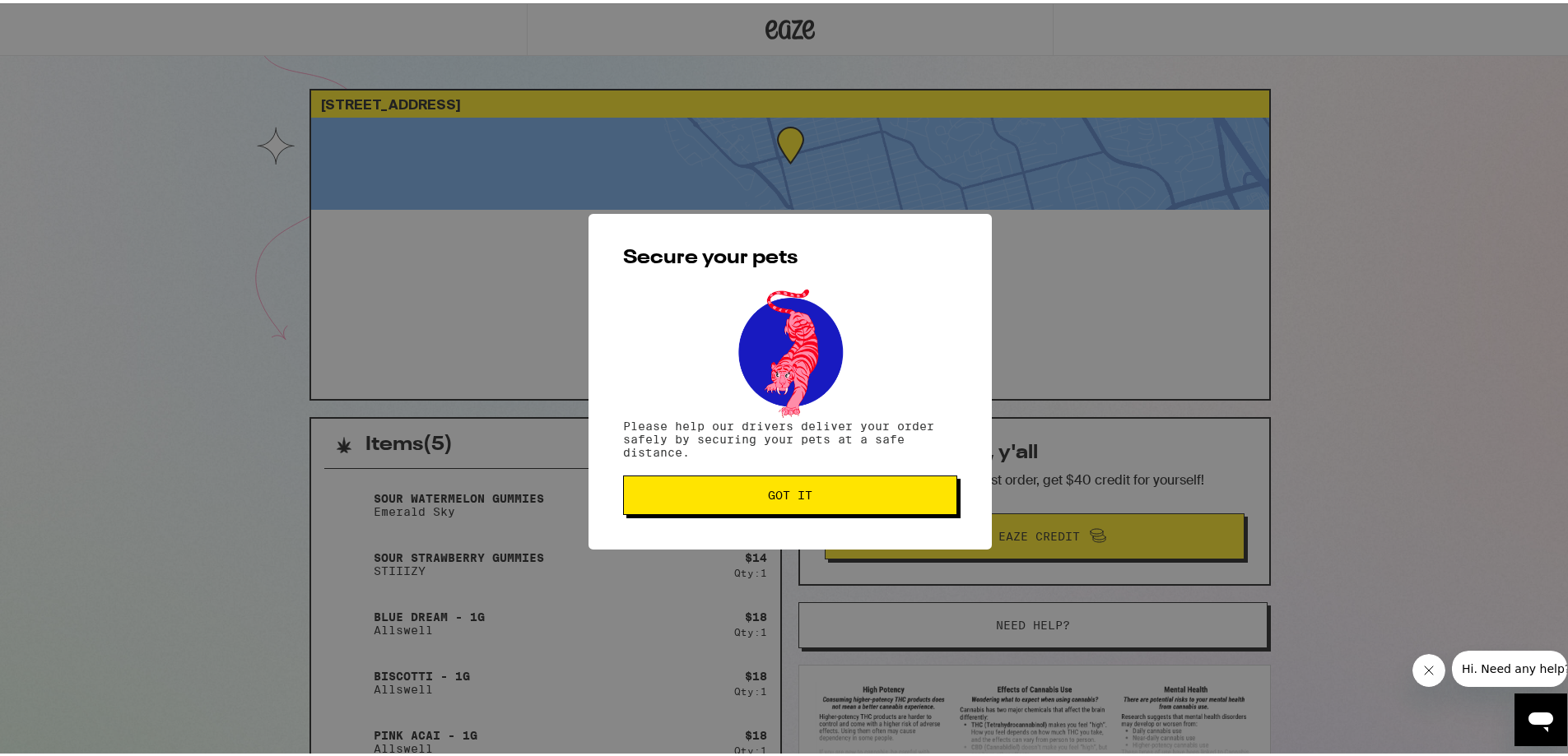
click at [816, 497] on span "Got it" at bounding box center [790, 492] width 306 height 11
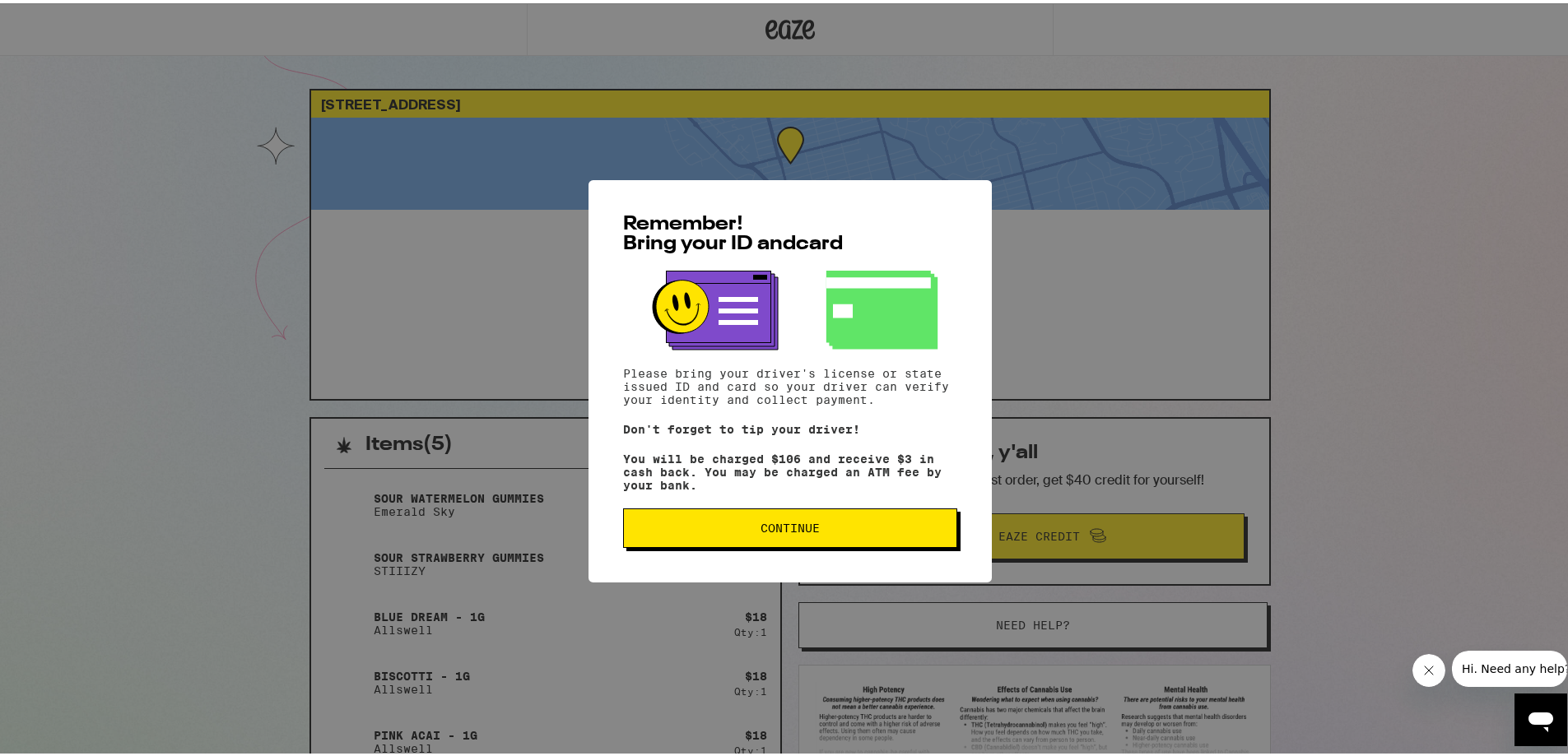
click at [781, 556] on div "Remember! Bring your ID and card Please bring your driver's license or state is…" at bounding box center [790, 378] width 403 height 402
click at [764, 530] on span "Continue" at bounding box center [790, 524] width 59 height 11
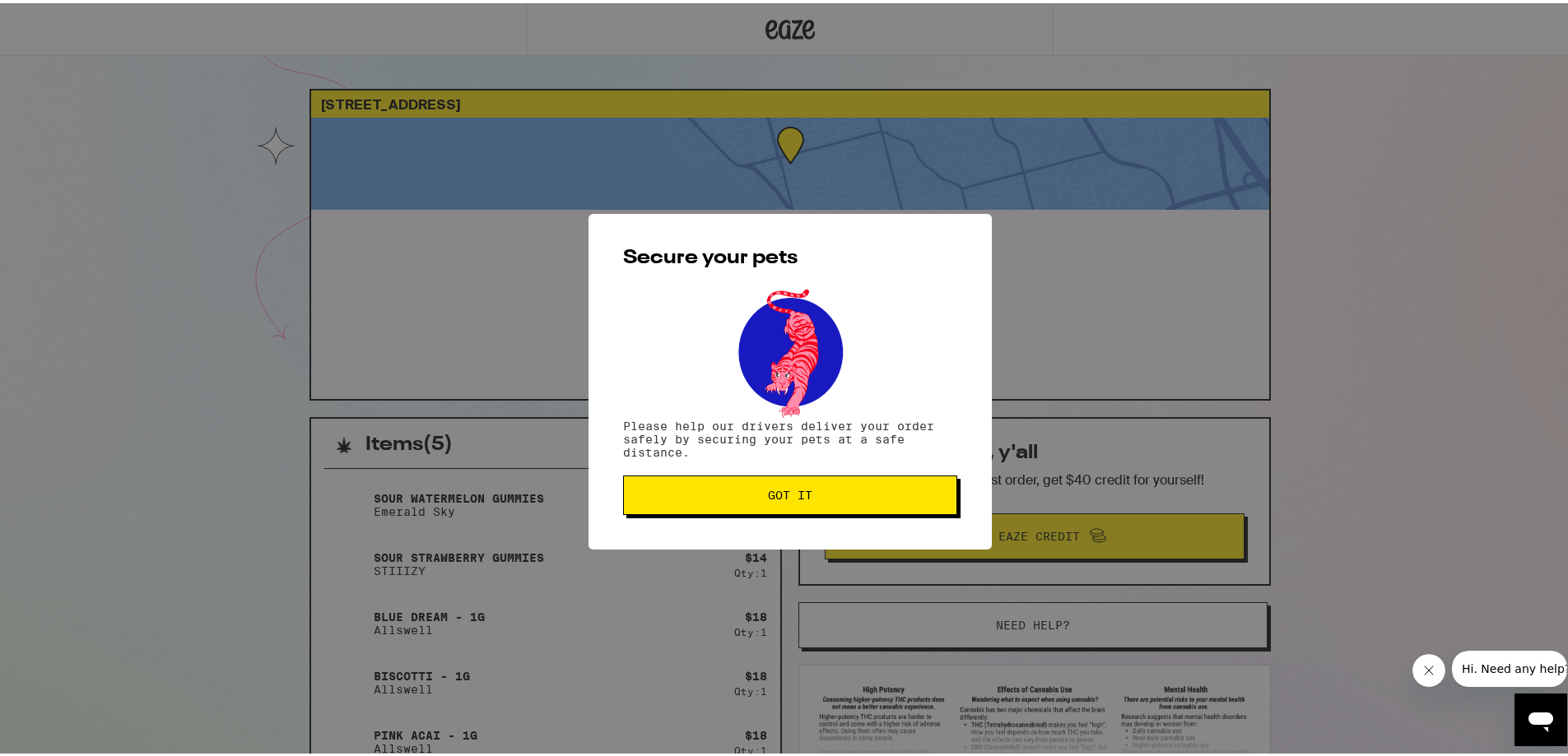
click at [758, 501] on button "Got it" at bounding box center [790, 492] width 334 height 40
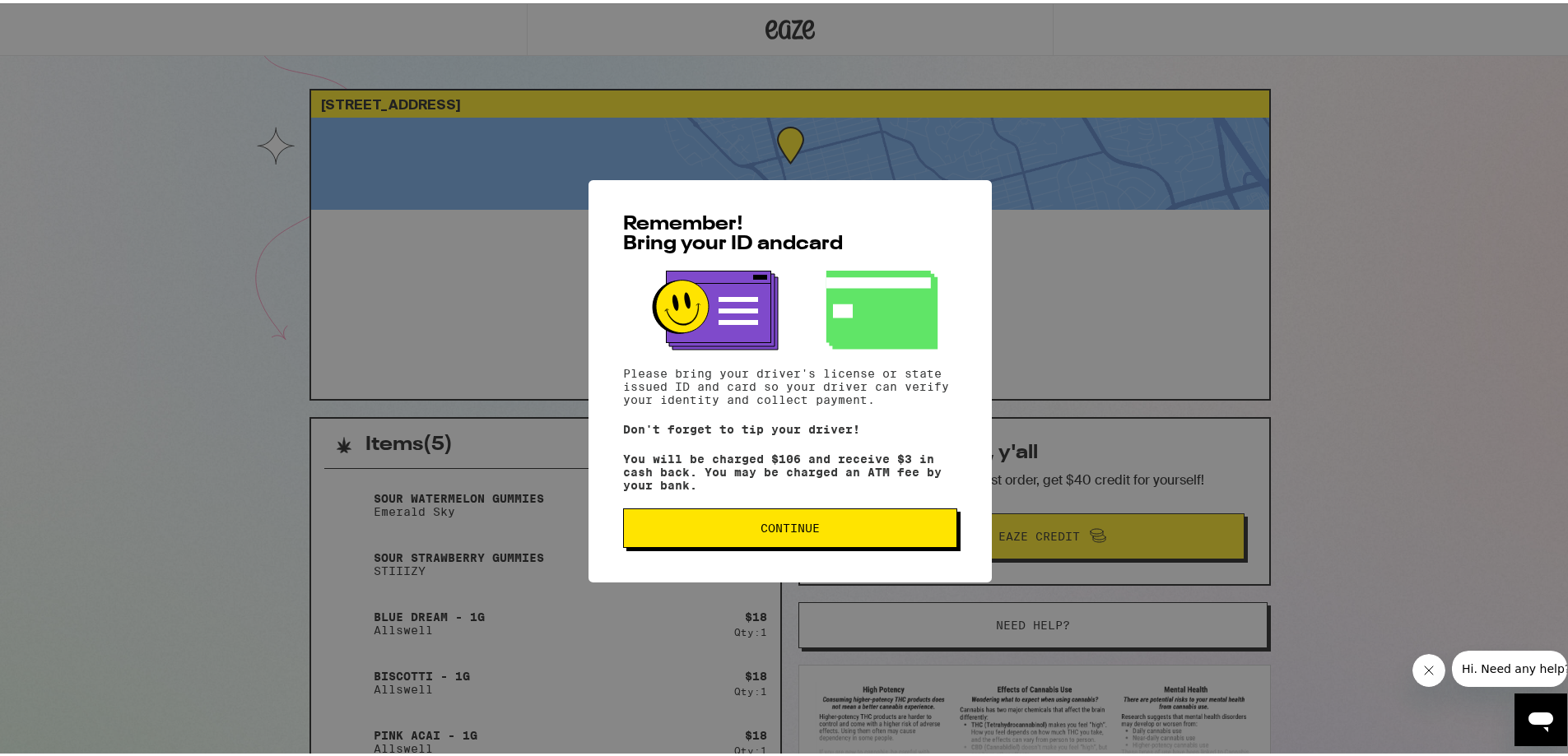
click at [793, 530] on span "Continue" at bounding box center [790, 524] width 59 height 11
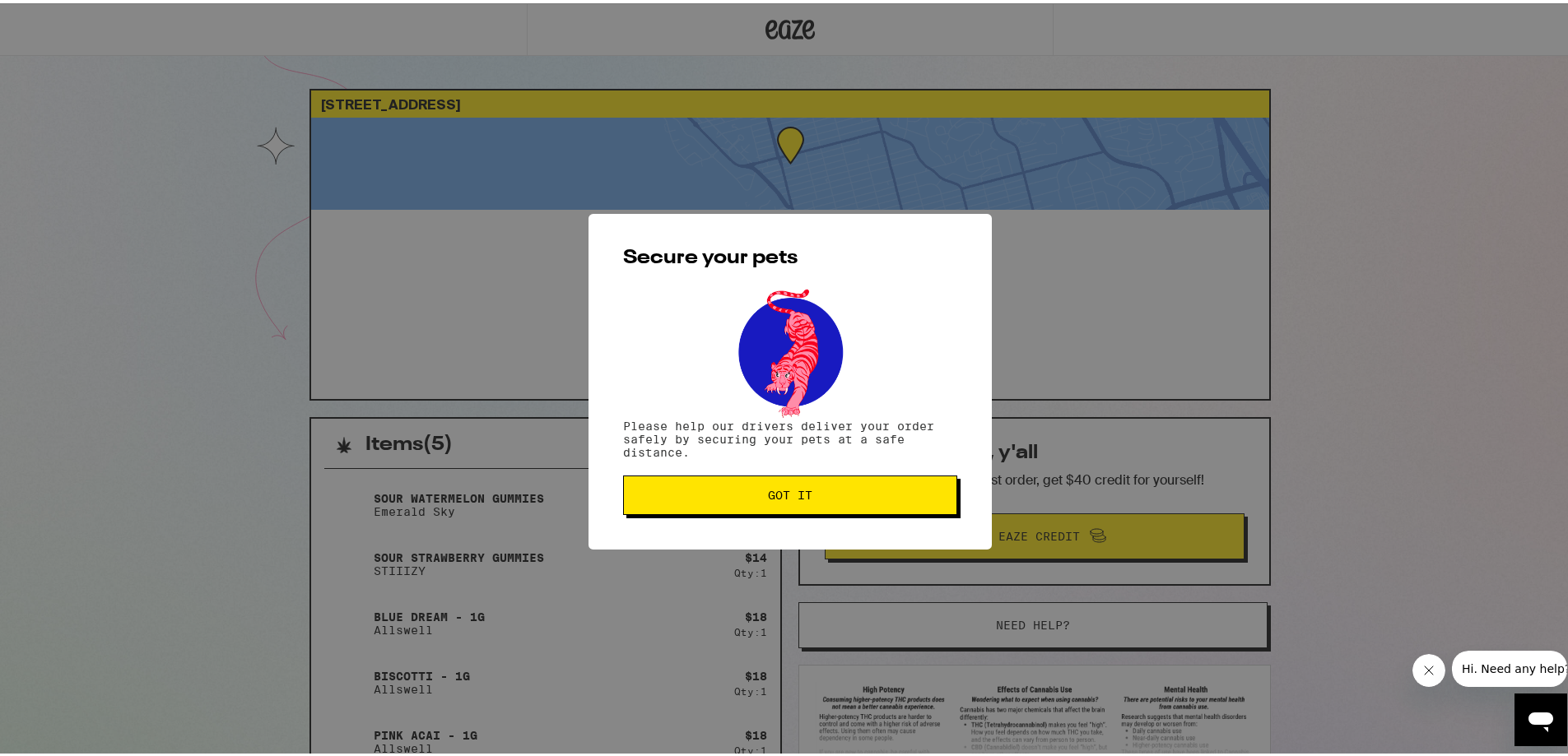
click at [787, 498] on span "Got it" at bounding box center [790, 492] width 45 height 11
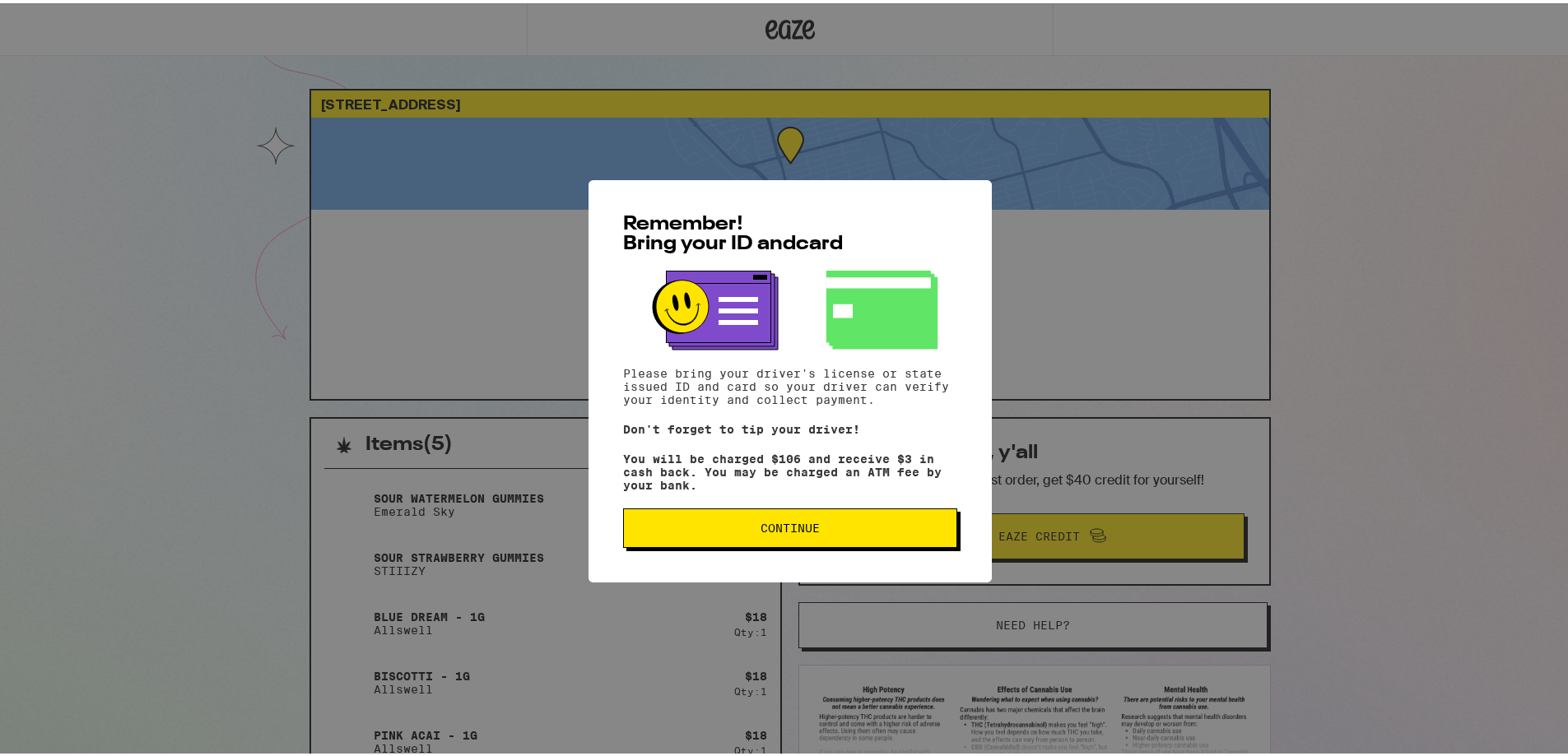
click at [723, 540] on button "Continue" at bounding box center [790, 524] width 334 height 40
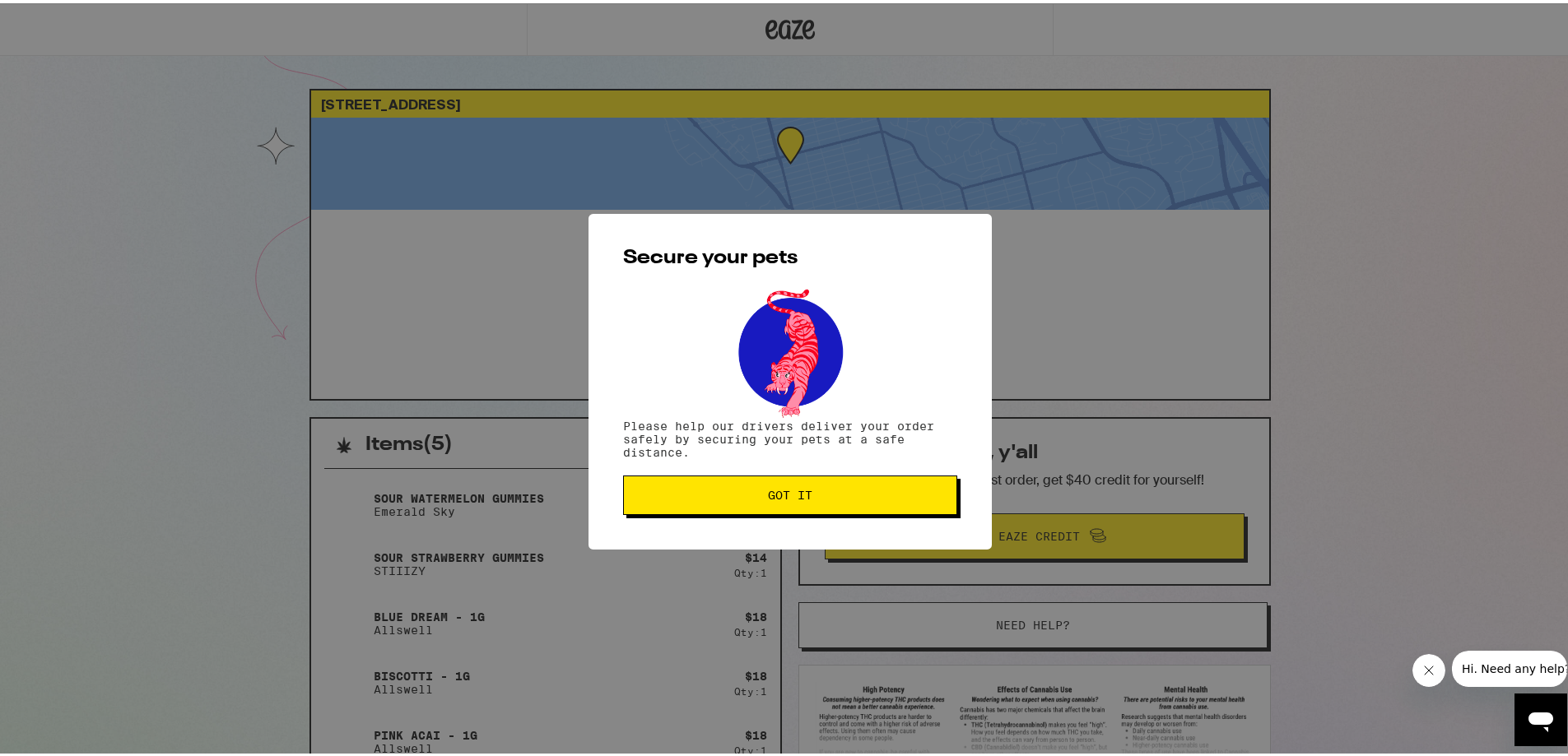
click at [743, 486] on button "Got it" at bounding box center [790, 492] width 334 height 40
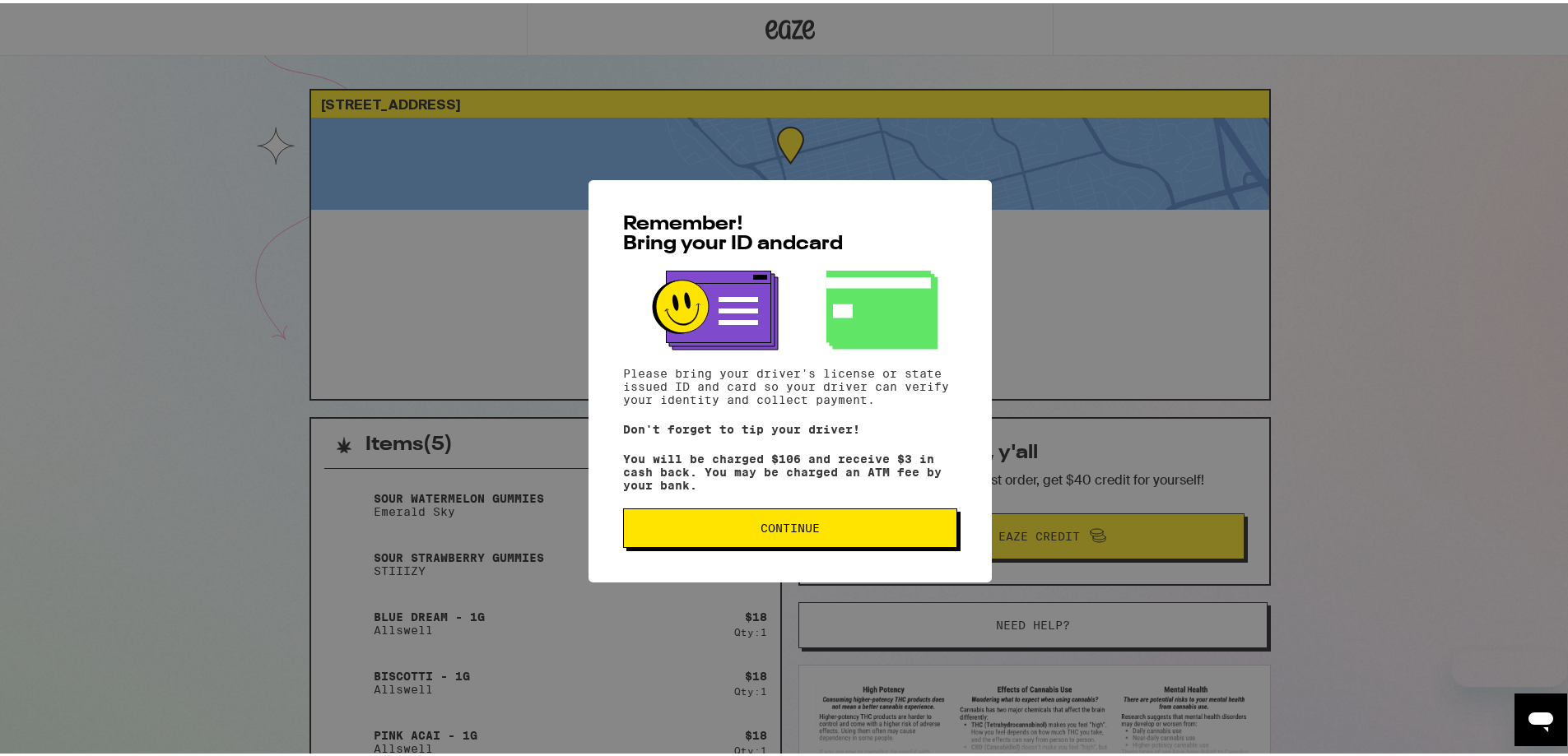
click at [788, 557] on div "Remember! Bring your ID and card Please bring your driver's license or state is…" at bounding box center [790, 378] width 403 height 402
click at [784, 540] on button "Continue" at bounding box center [790, 524] width 334 height 40
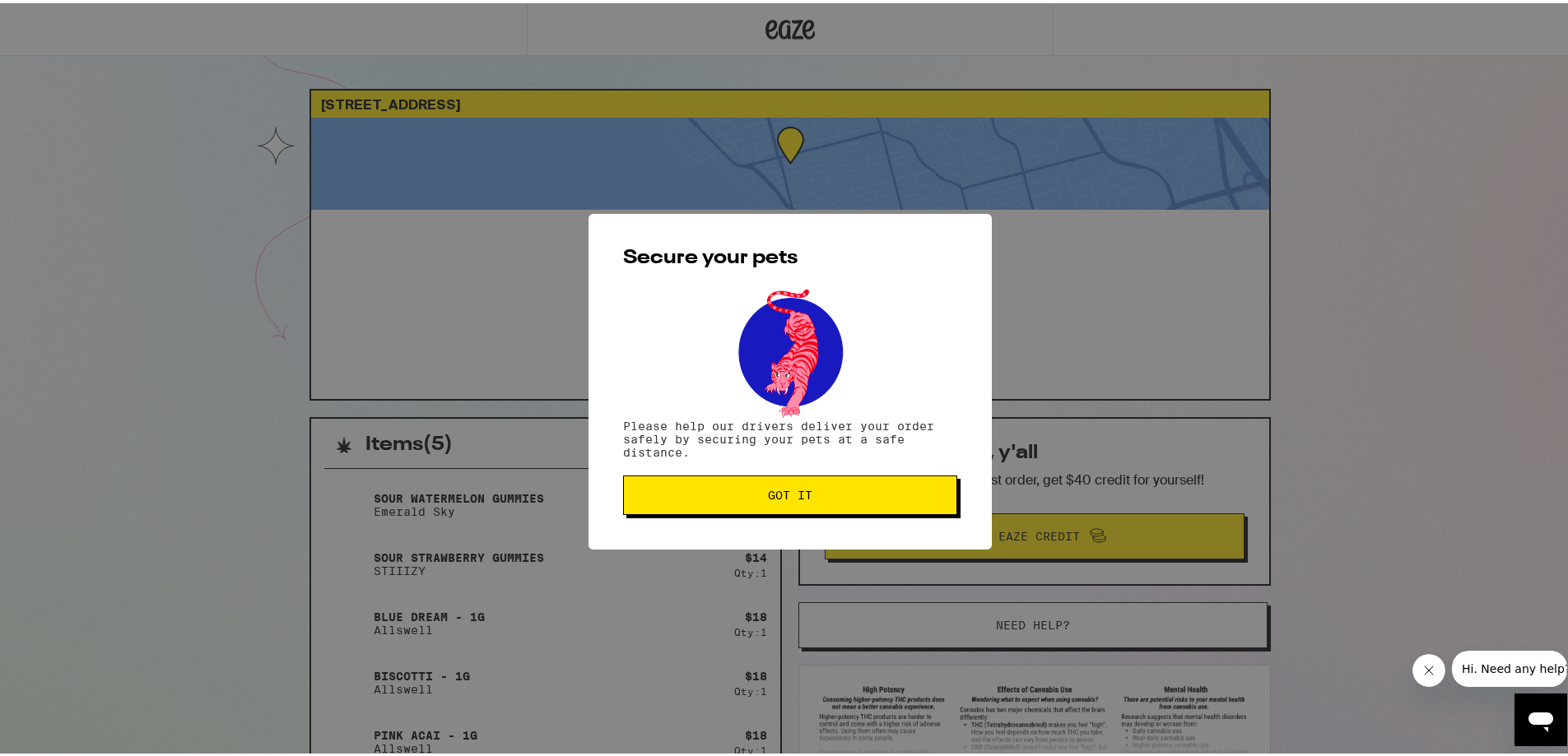
click at [762, 505] on button "Got it" at bounding box center [790, 492] width 334 height 40
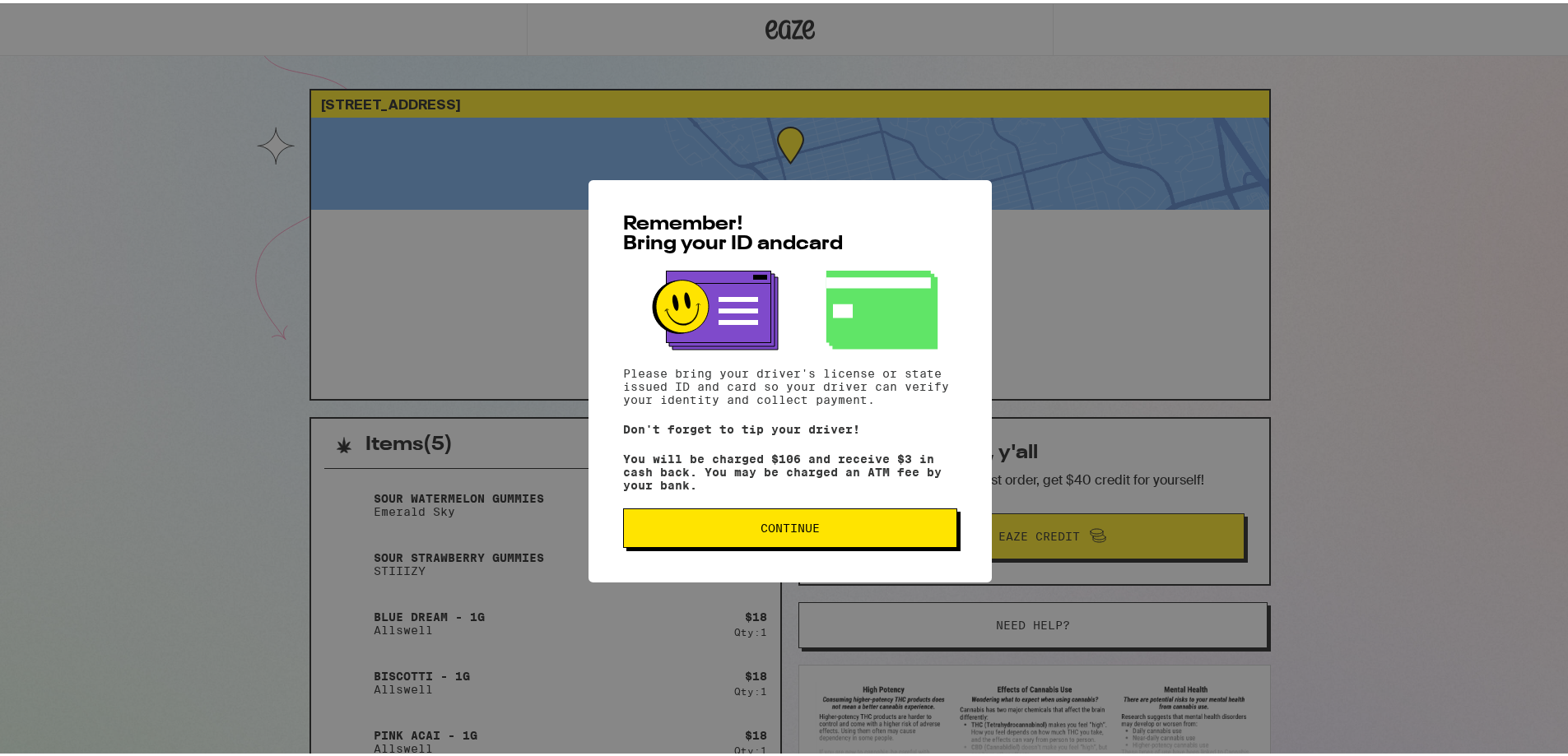
drag, startPoint x: 0, startPoint y: 0, endPoint x: 771, endPoint y: 544, distance: 943.6
click at [771, 544] on button "Continue" at bounding box center [790, 524] width 334 height 40
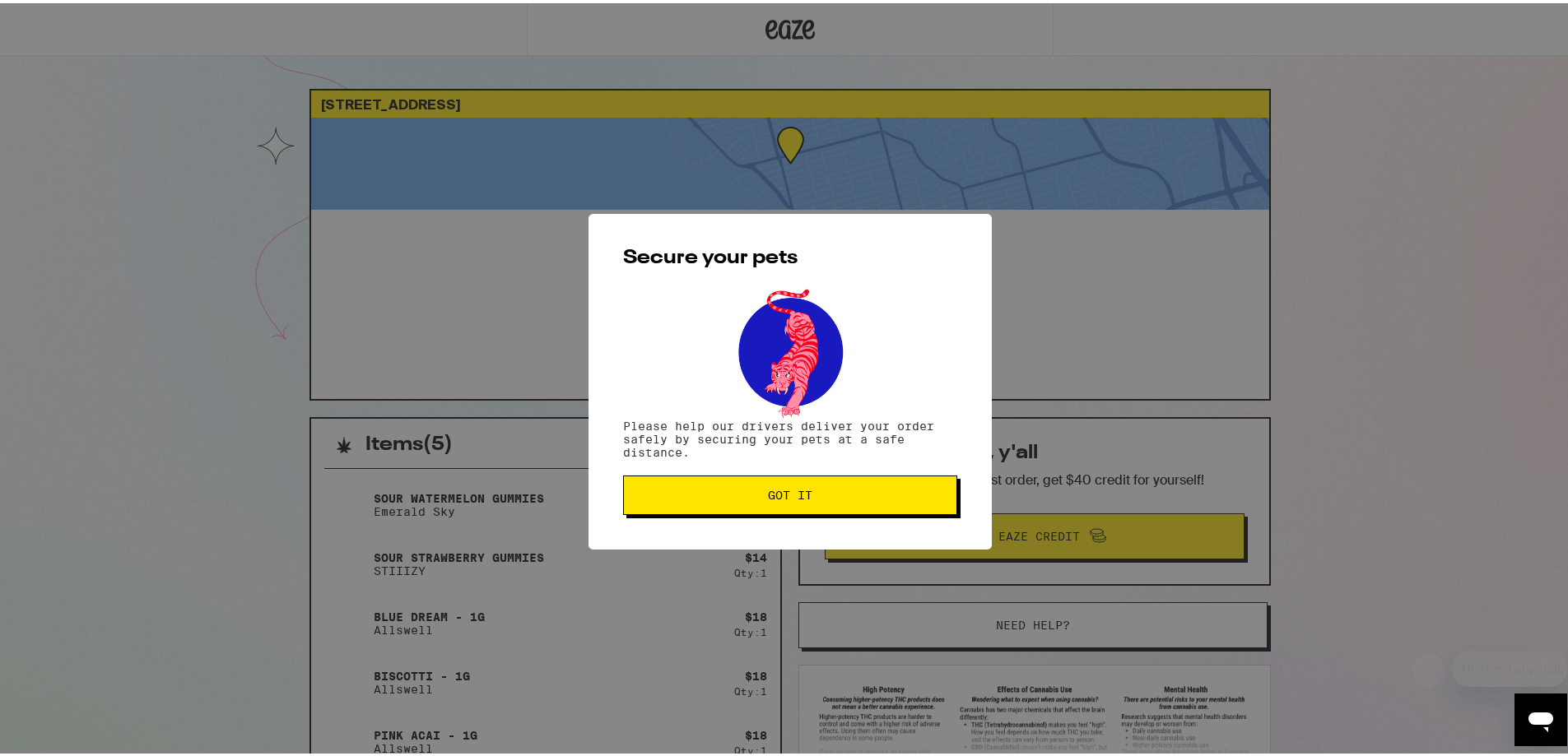
click at [766, 540] on div "Secure your pets Please help our drivers deliver your order safely by securing …" at bounding box center [790, 378] width 403 height 335
click at [768, 498] on span "Got it" at bounding box center [790, 492] width 45 height 11
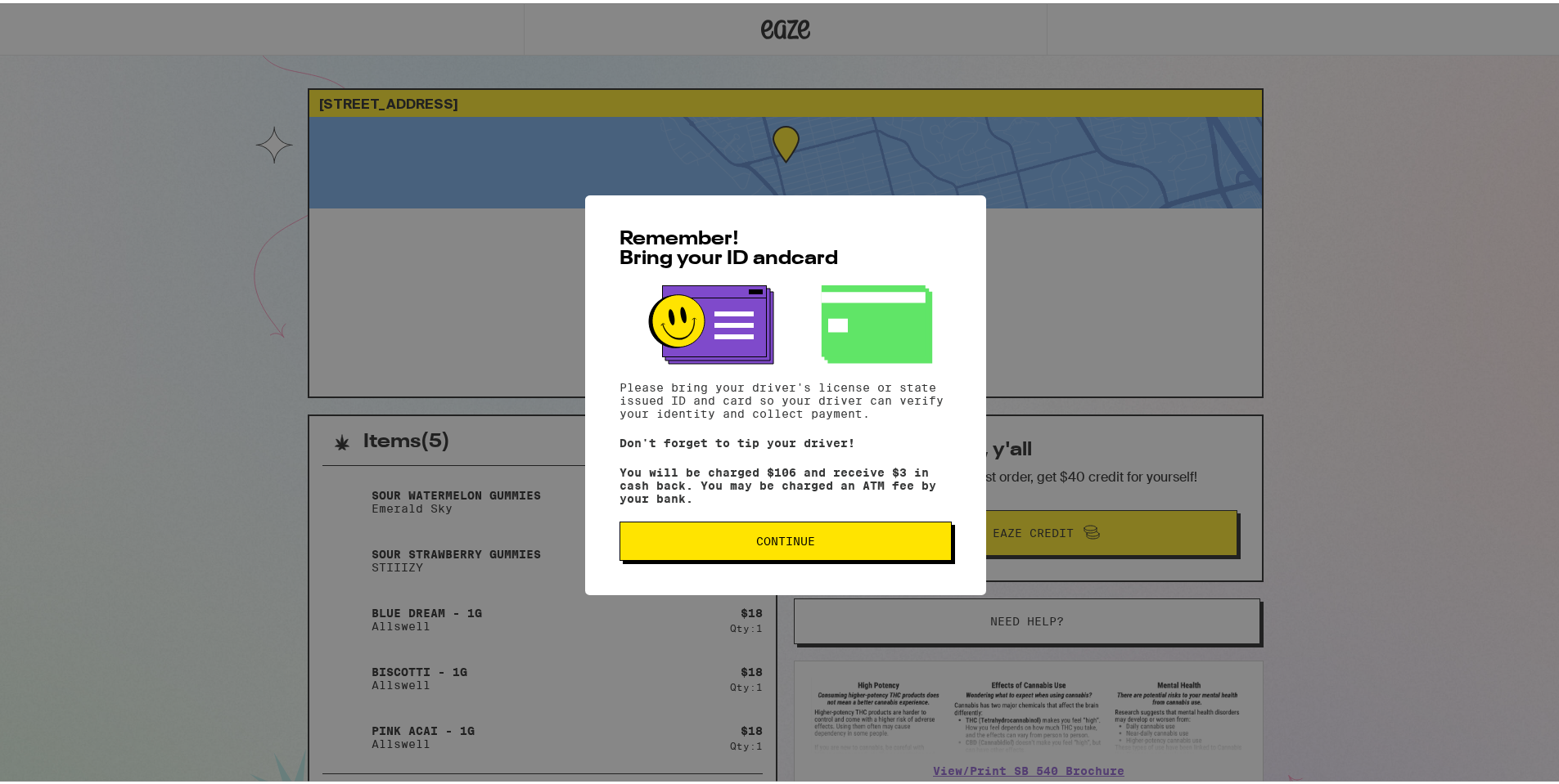
click at [748, 524] on div "Remember! Bring your ID and card Please bring your driver's license or state is…" at bounding box center [785, 392] width 401 height 400
click at [756, 531] on button "Continue" at bounding box center [785, 538] width 332 height 39
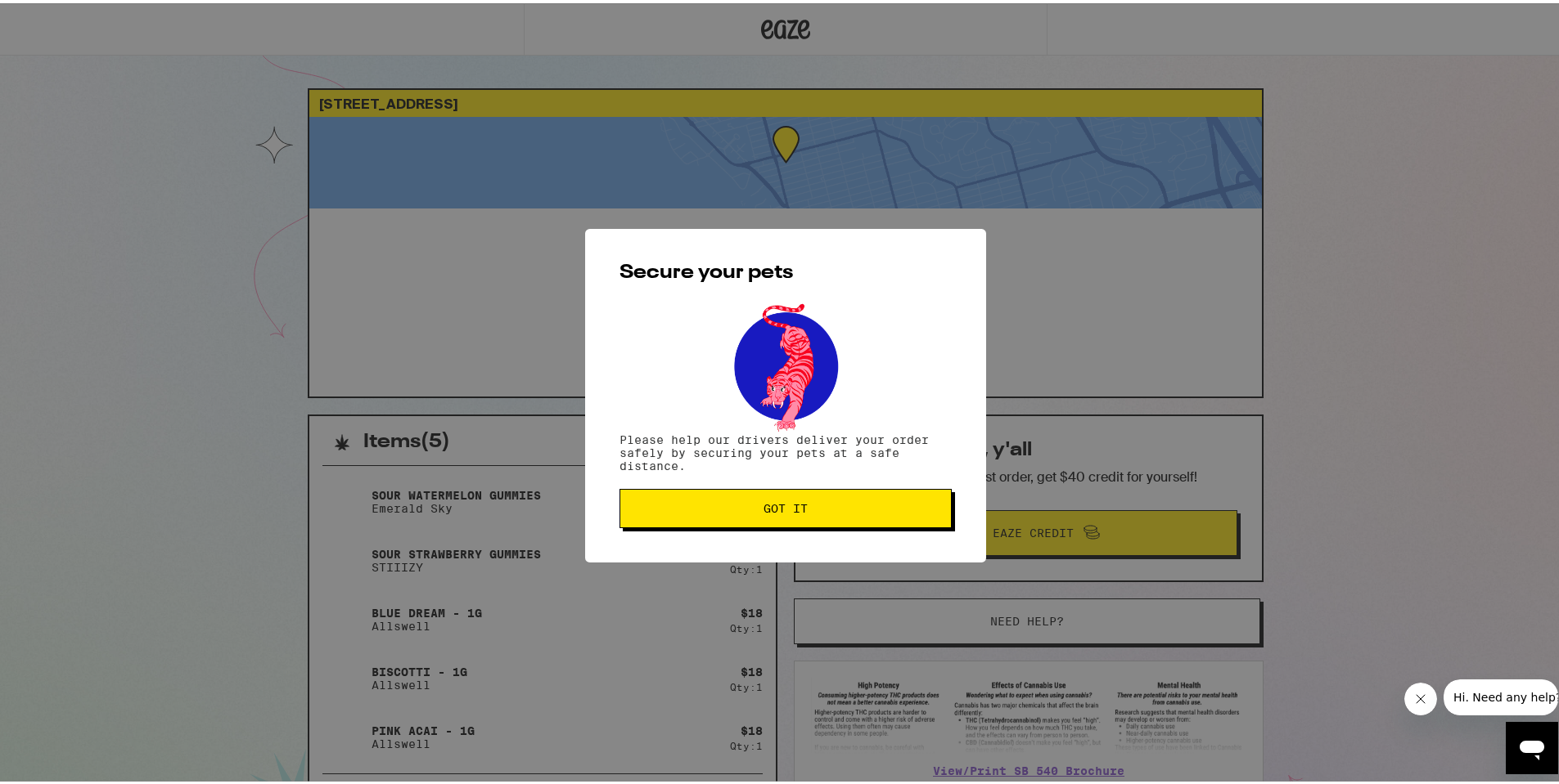
click at [760, 535] on div "Secure your pets Please help our drivers deliver your order safely by securing …" at bounding box center [785, 393] width 401 height 334
drag, startPoint x: 778, startPoint y: 511, endPoint x: 769, endPoint y: 526, distance: 17.5
click at [780, 511] on span "Got it" at bounding box center [785, 505] width 45 height 11
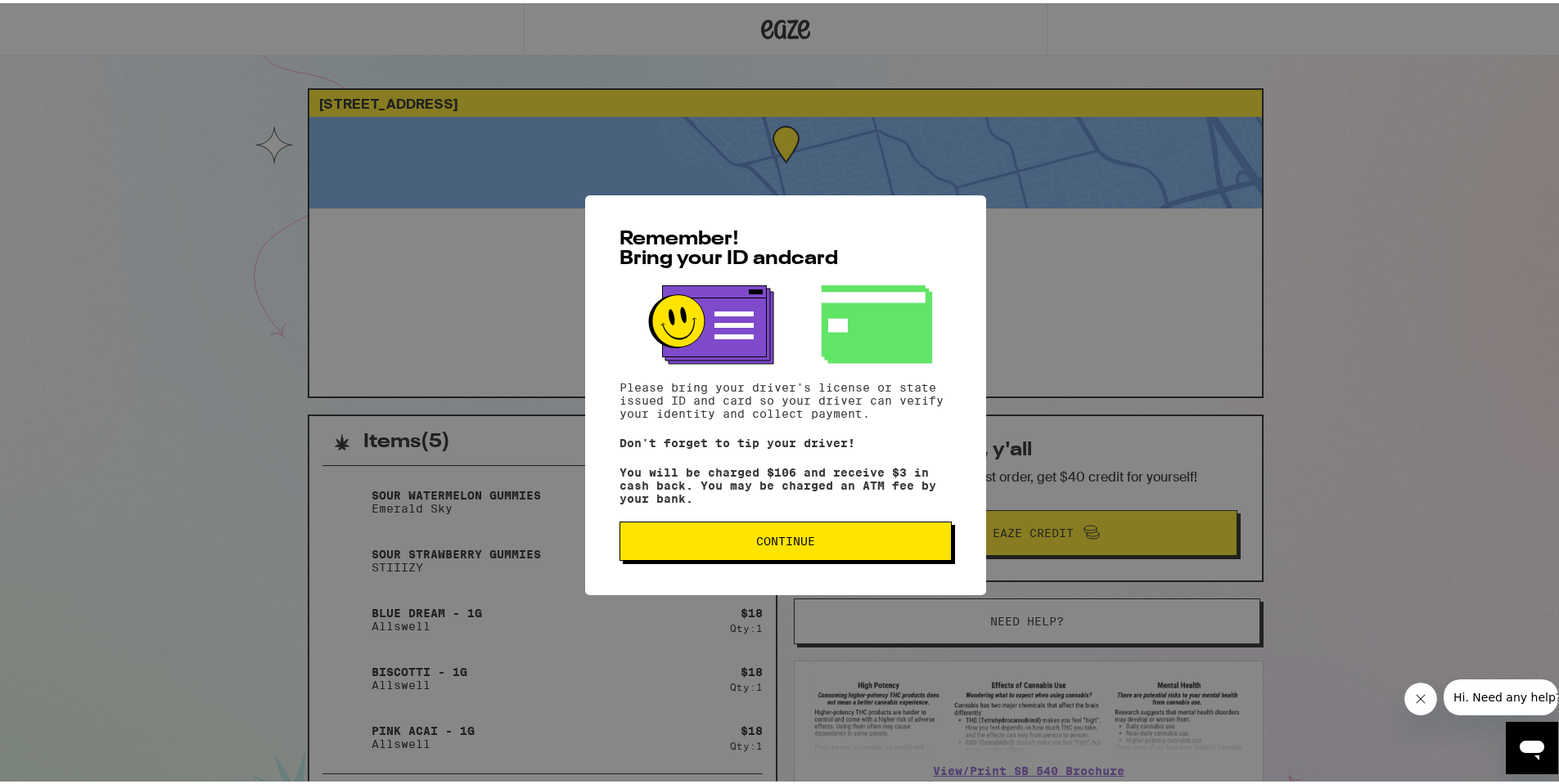
click at [838, 555] on button "Continue" at bounding box center [785, 538] width 332 height 39
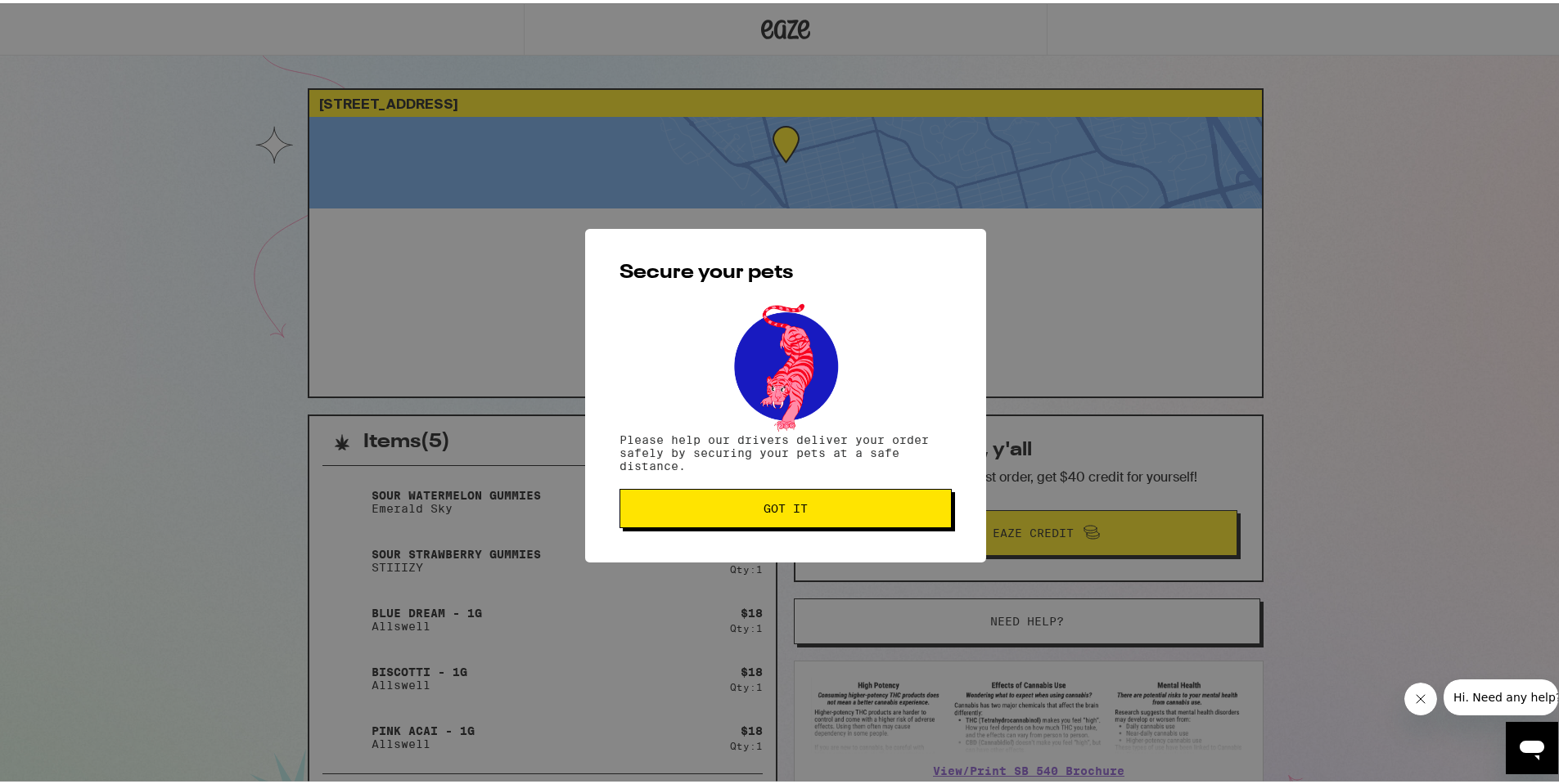
click at [834, 548] on div "Secure your pets Please help our drivers deliver your order safely by securing …" at bounding box center [785, 393] width 401 height 334
click at [820, 511] on span "Got it" at bounding box center [785, 505] width 304 height 11
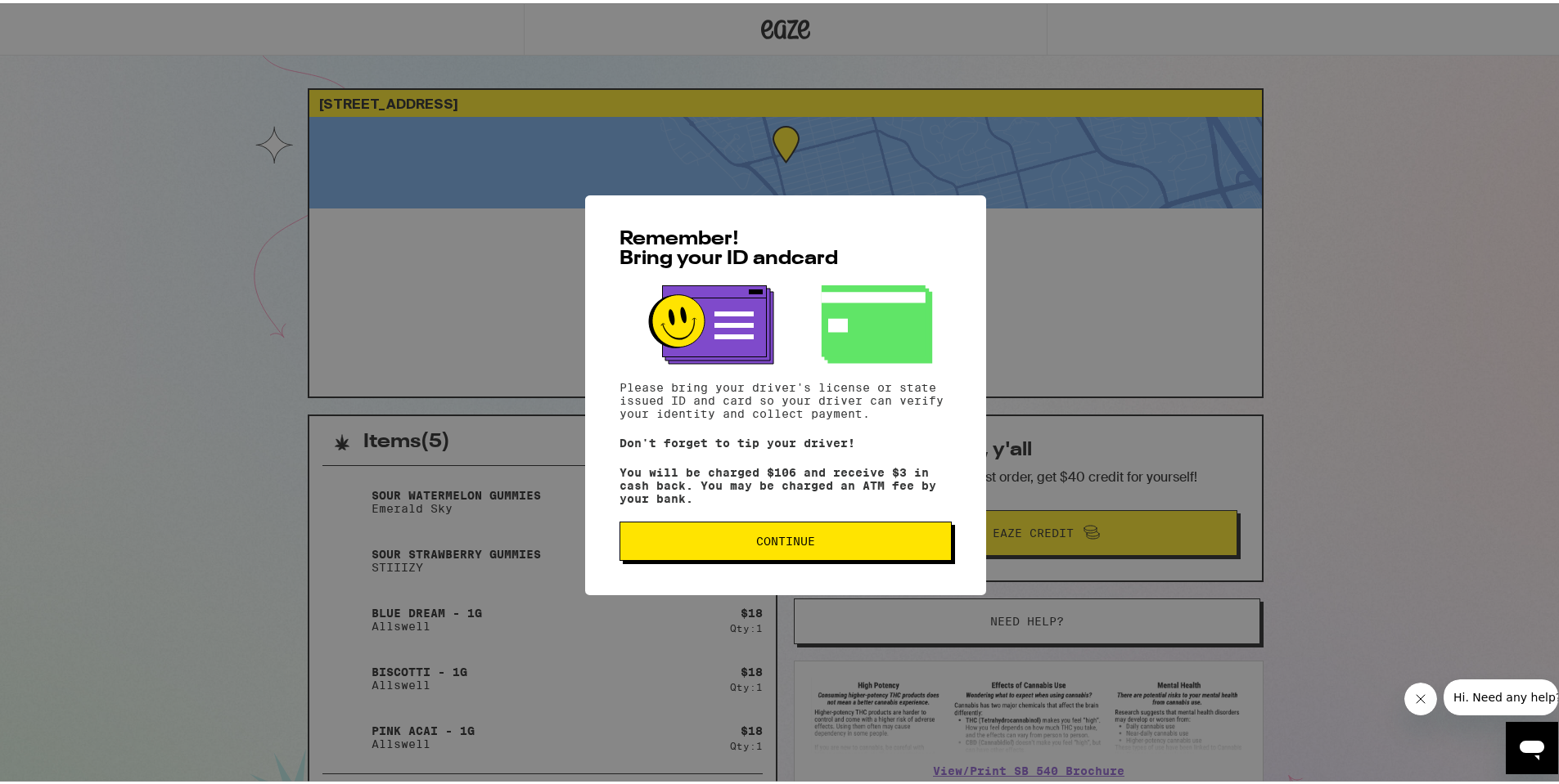
click at [878, 572] on div "Remember! Bring your ID and card Please bring your driver's license or state is…" at bounding box center [785, 392] width 401 height 400
click at [762, 572] on div "Remember! Bring your ID and card Please bring your driver's license or state is…" at bounding box center [785, 392] width 401 height 400
click at [763, 558] on button "Continue" at bounding box center [785, 538] width 332 height 39
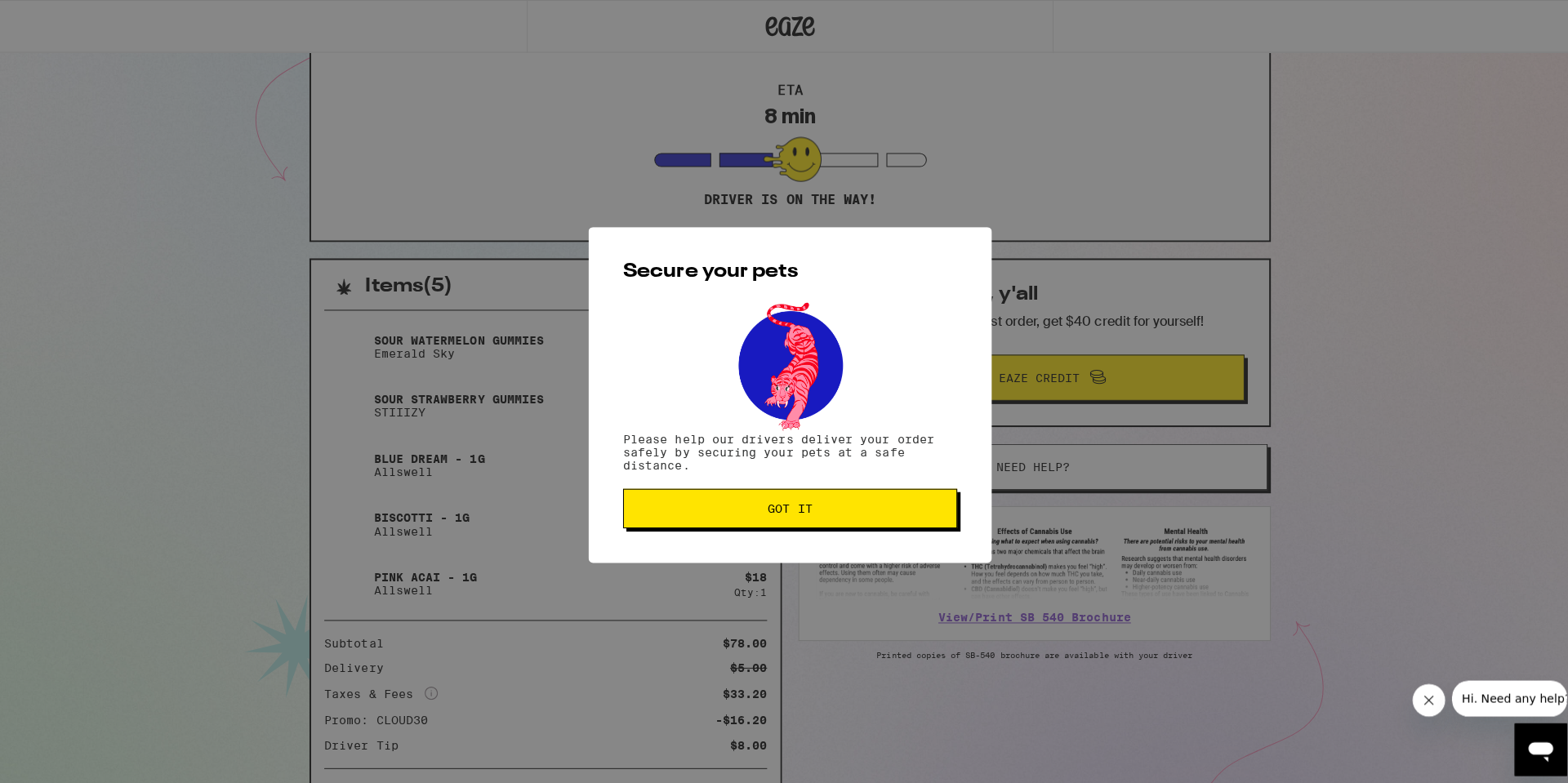
scroll to position [322, 0]
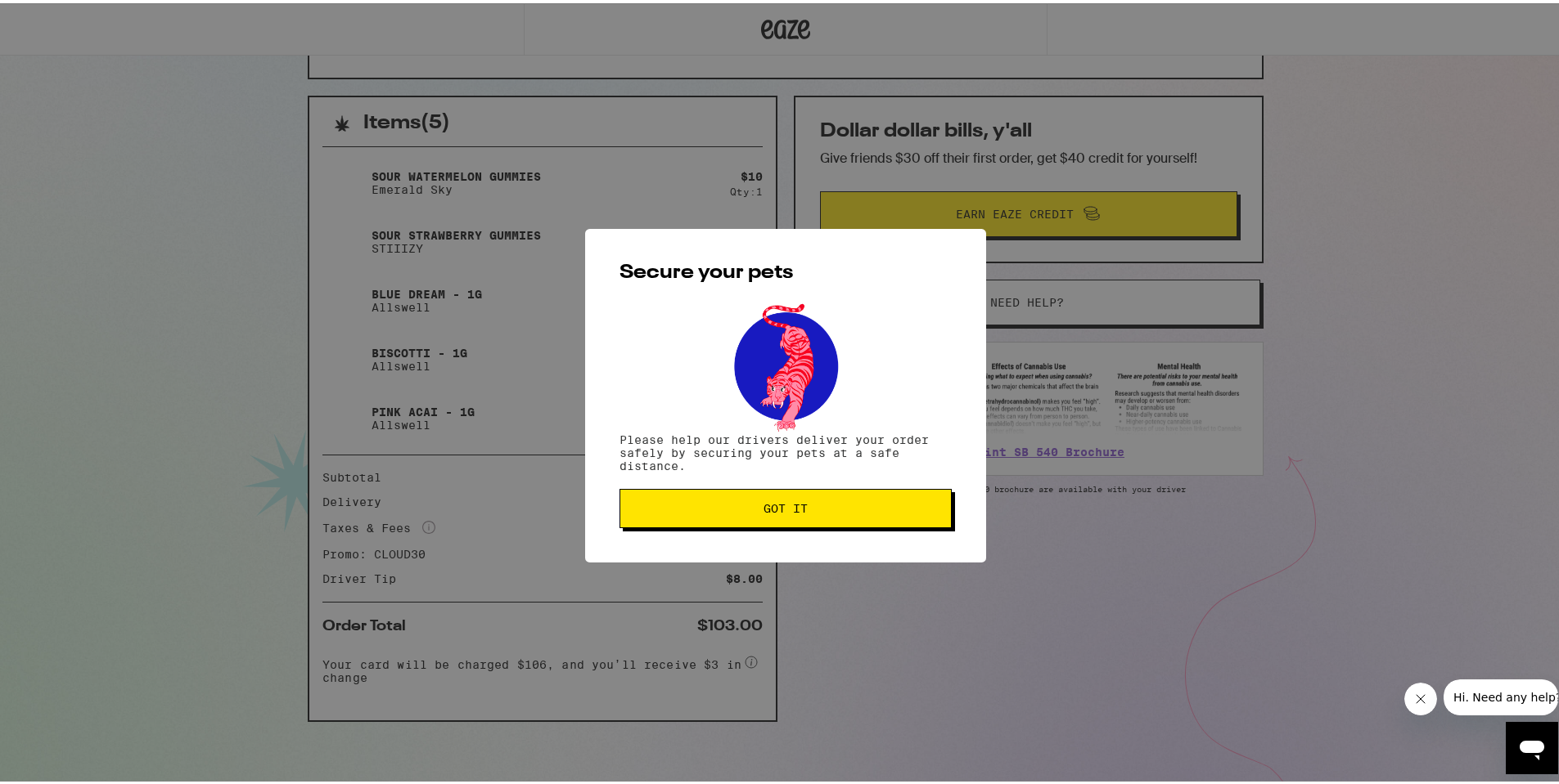
click at [743, 485] on div "Secure your pets Please help our drivers deliver your order safely by securing …" at bounding box center [785, 393] width 401 height 334
click at [743, 486] on div "Secure your pets Please help our drivers deliver your order safely by securing …" at bounding box center [785, 393] width 401 height 334
click at [744, 509] on span "Got it" at bounding box center [785, 505] width 304 height 11
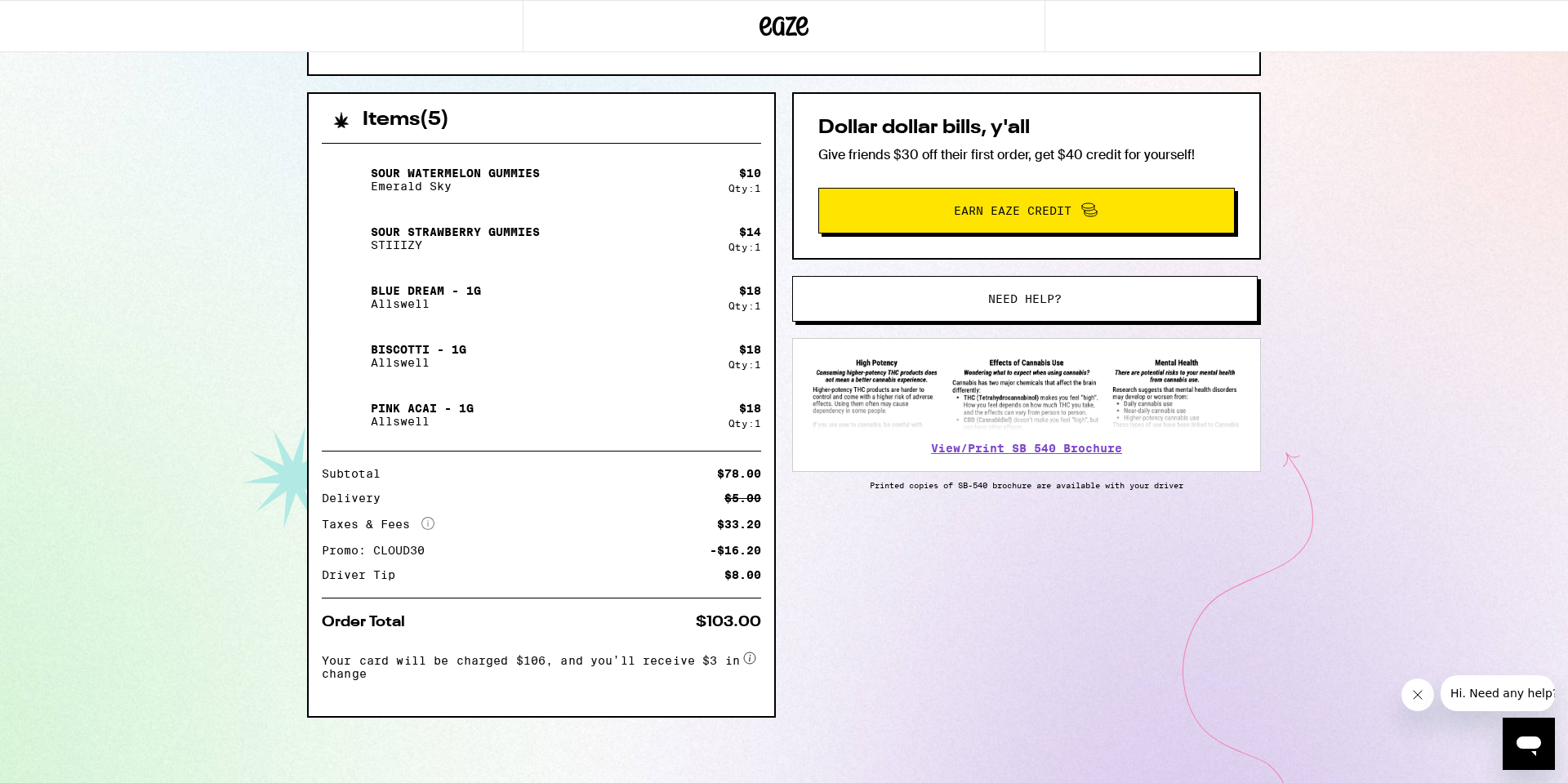
click at [1342, 306] on div "830 Sapphire St San Diego 92109 ETA 7 min Driver is on the way! Items ( 5 ) Sou…" at bounding box center [784, 233] width 1568 height 1102
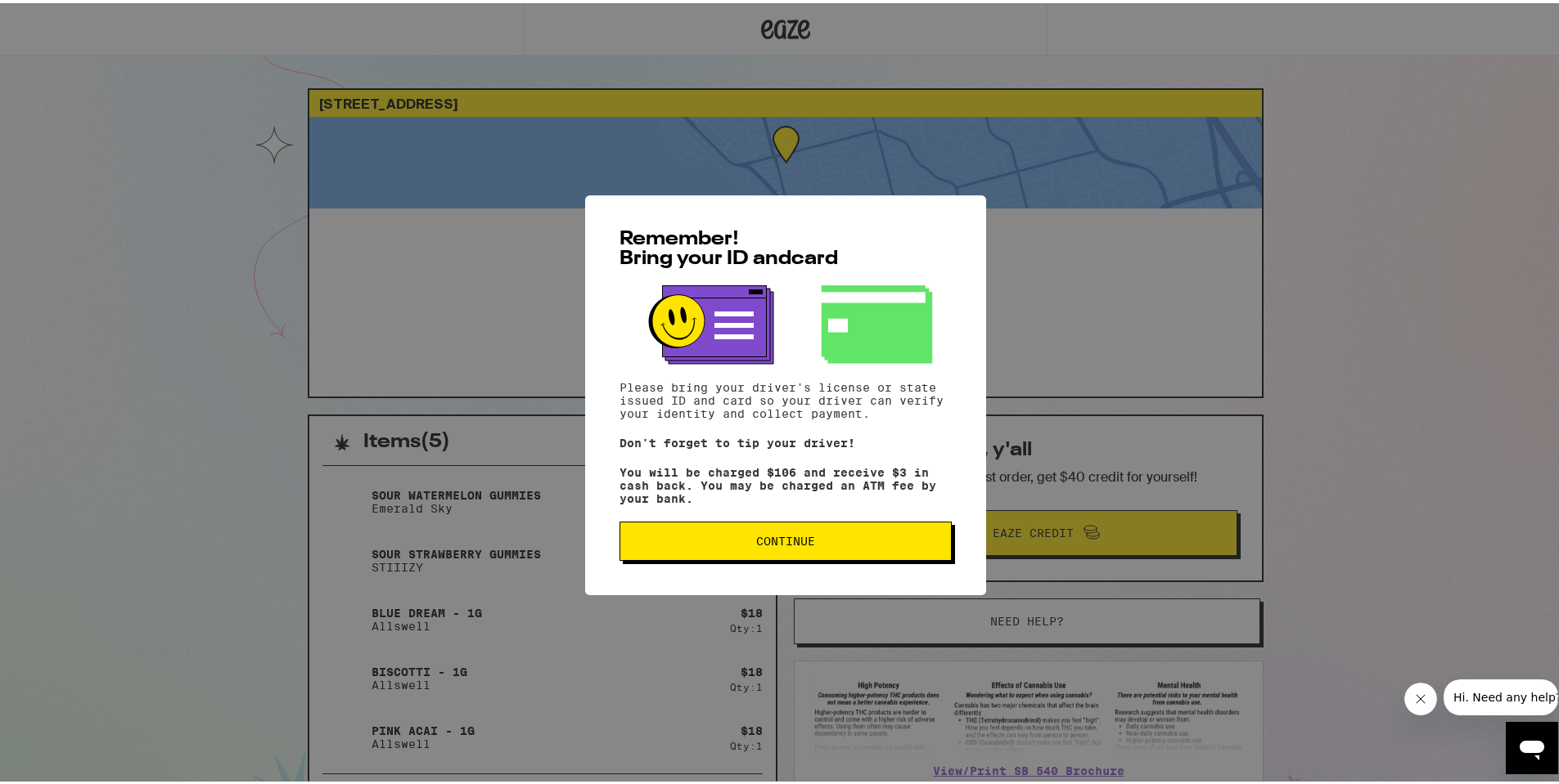
click at [730, 538] on span "Continue" at bounding box center [785, 538] width 304 height 11
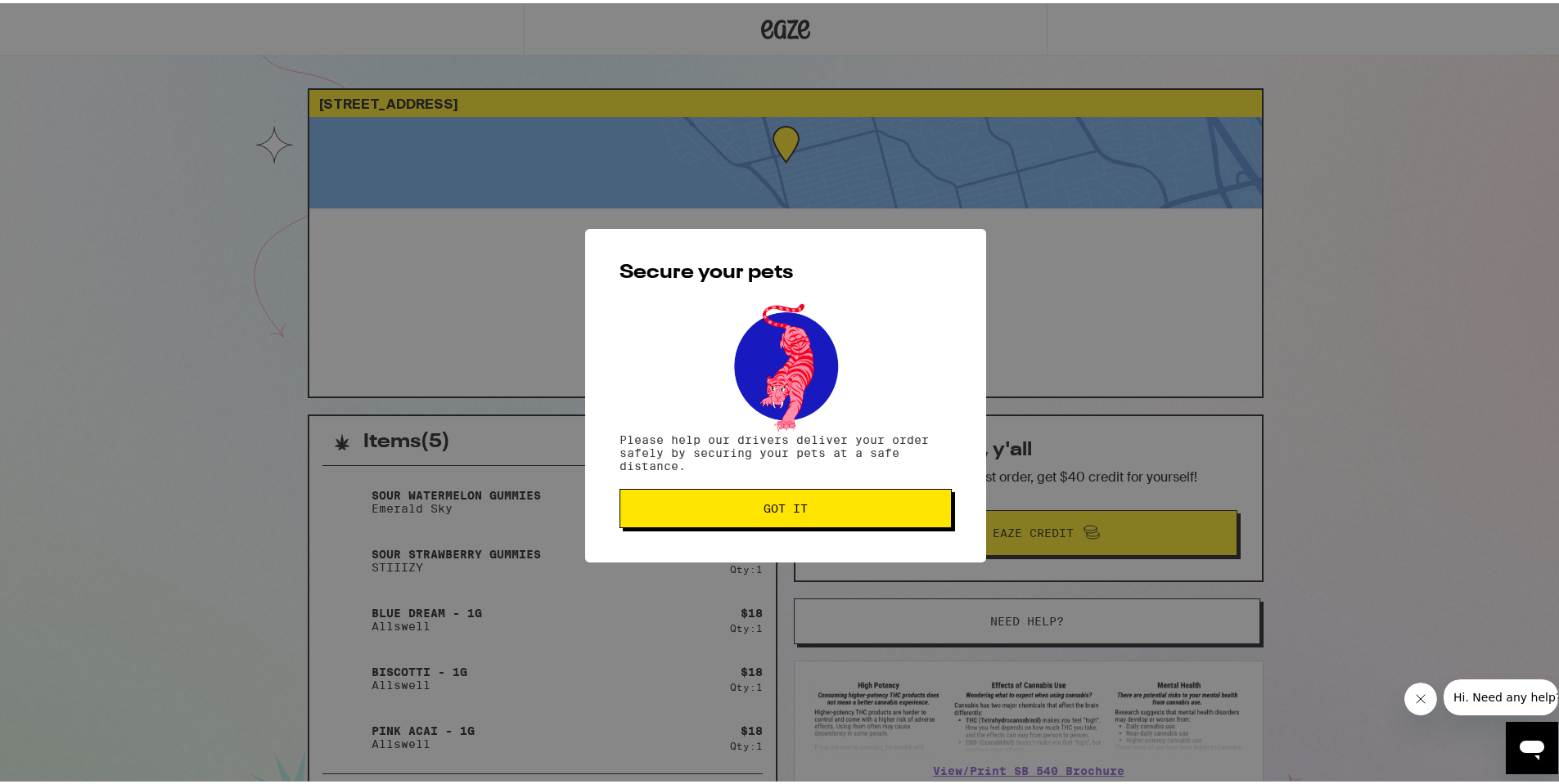
drag, startPoint x: 741, startPoint y: 501, endPoint x: 740, endPoint y: 490, distance: 11.0
click at [740, 492] on button "Got it" at bounding box center [785, 505] width 332 height 39
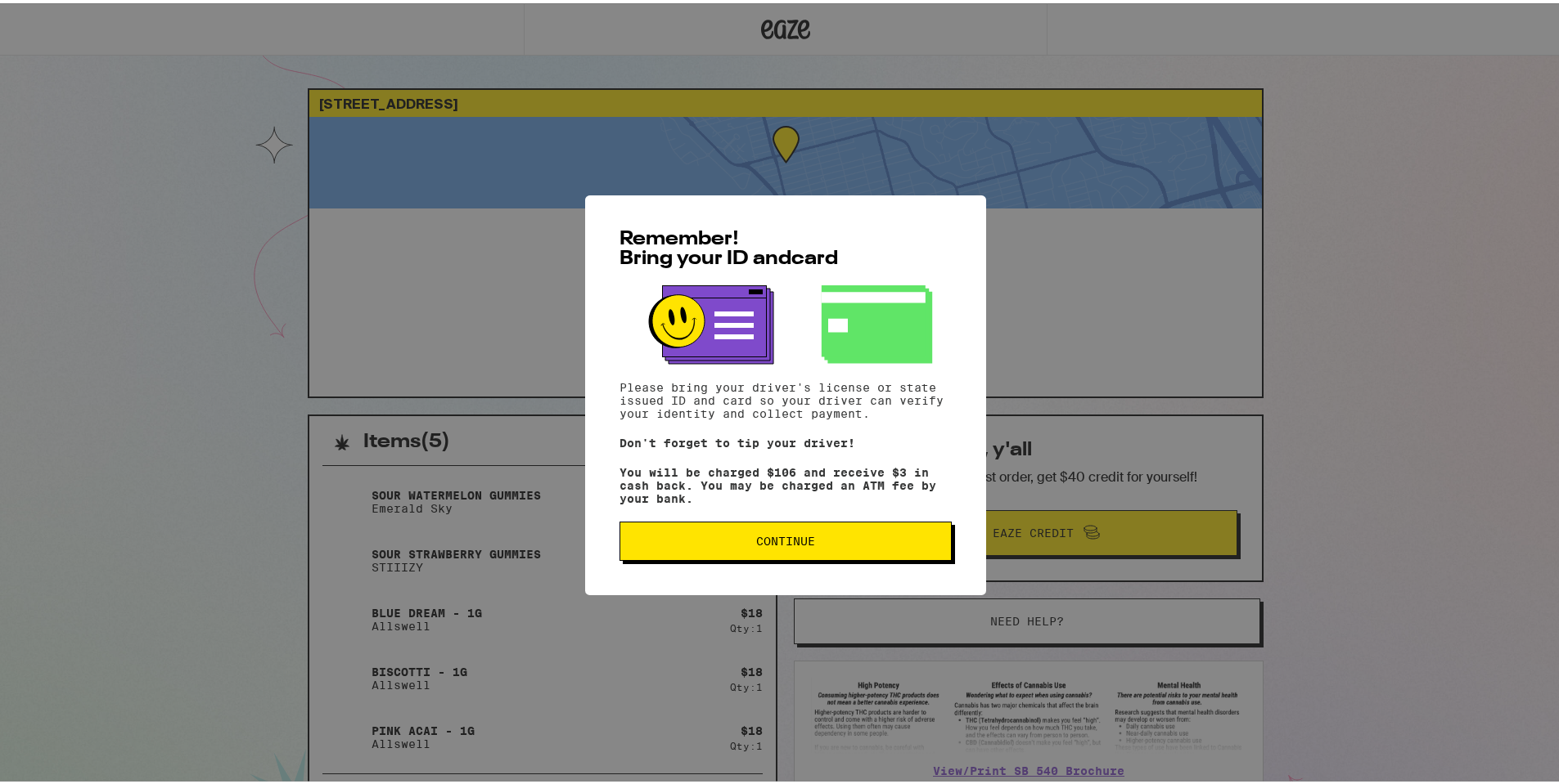
click at [721, 558] on button "Continue" at bounding box center [785, 538] width 332 height 39
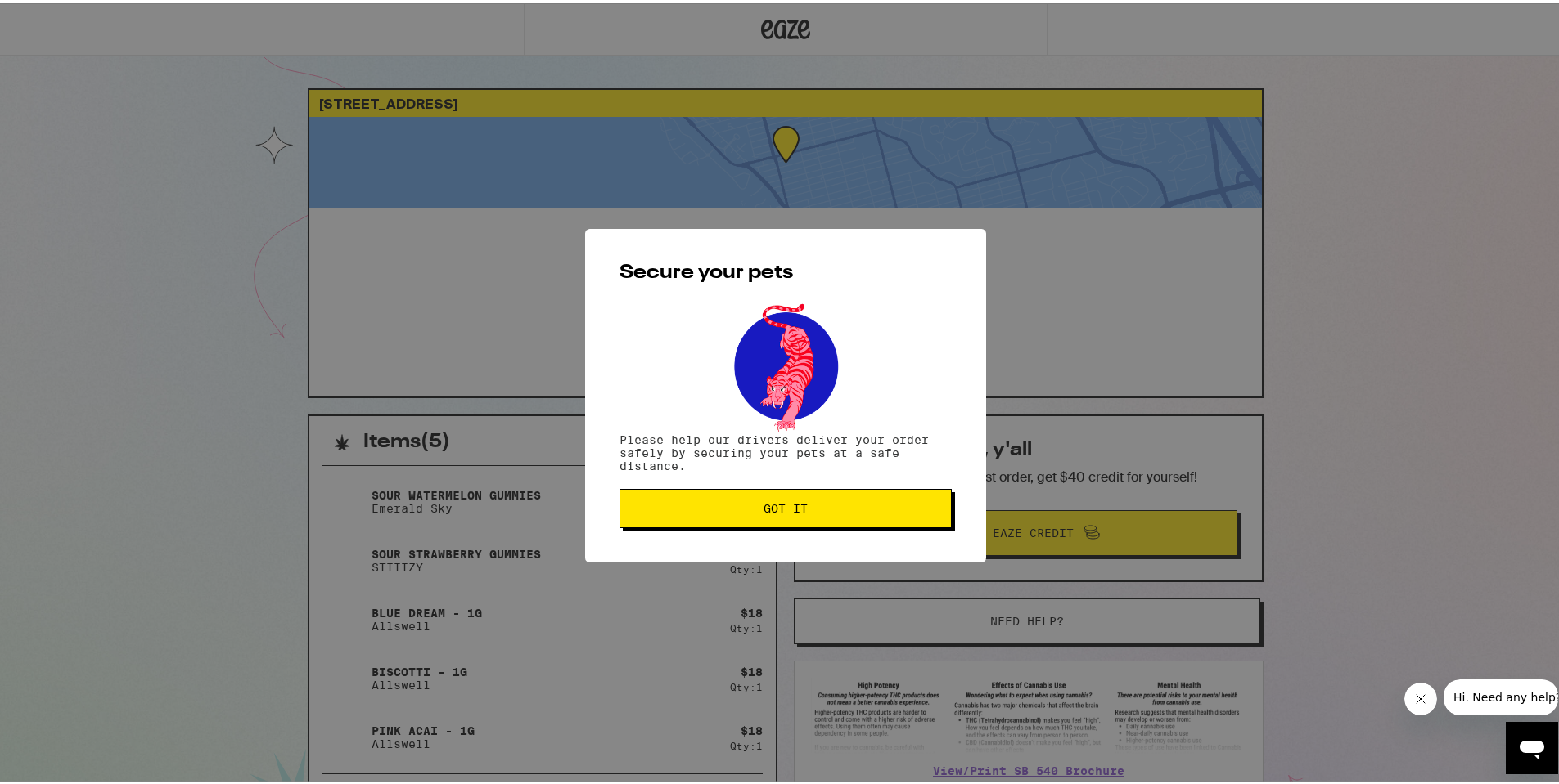
click at [724, 556] on div "Secure your pets Please help our drivers deliver your order safely by securing …" at bounding box center [785, 393] width 401 height 334
click at [744, 537] on div "Secure your pets Please help our drivers deliver your order safely by securing …" at bounding box center [785, 393] width 401 height 334
click at [756, 524] on button "Got it" at bounding box center [785, 505] width 332 height 39
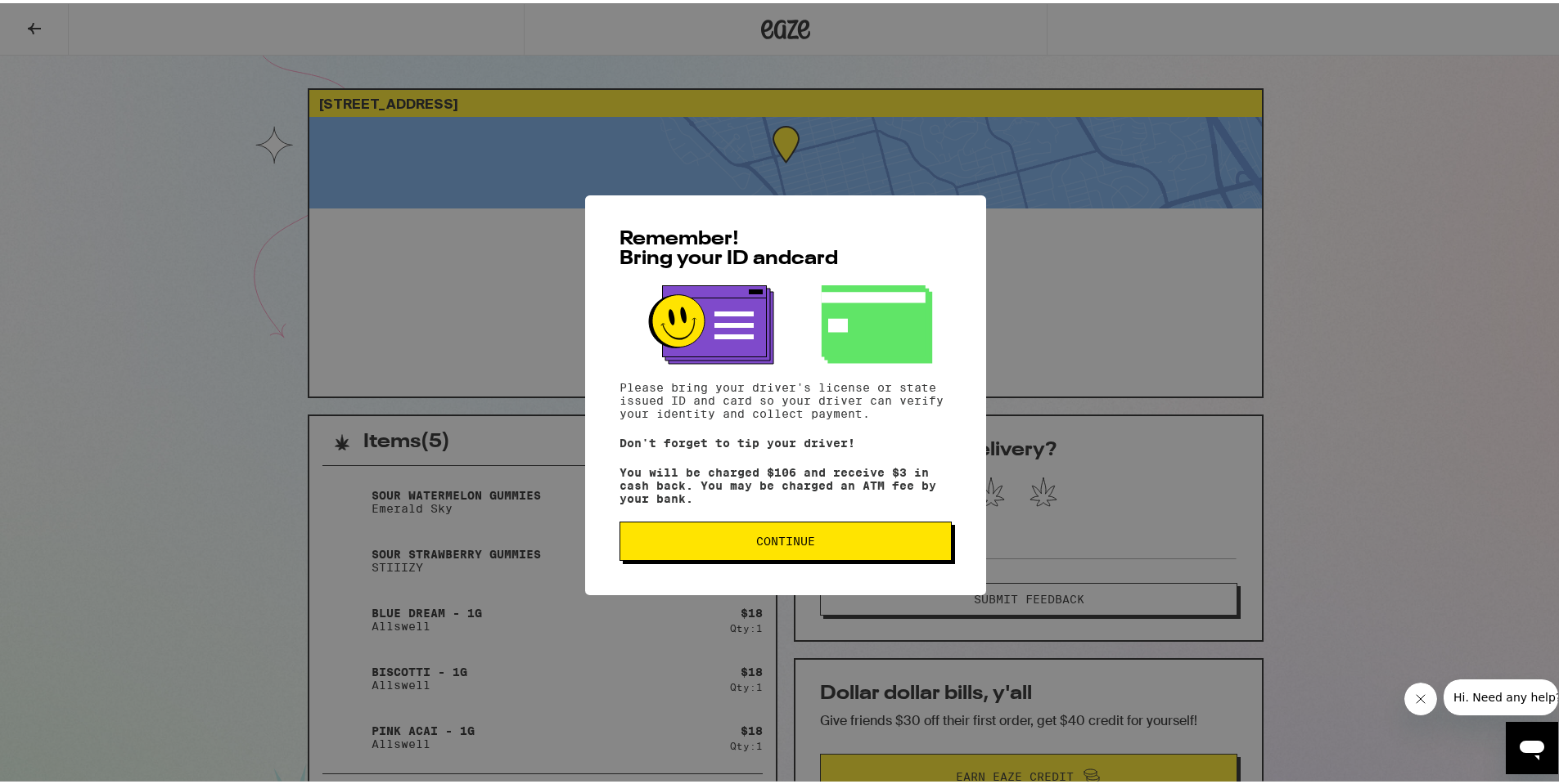
click at [762, 558] on button "Continue" at bounding box center [785, 538] width 332 height 39
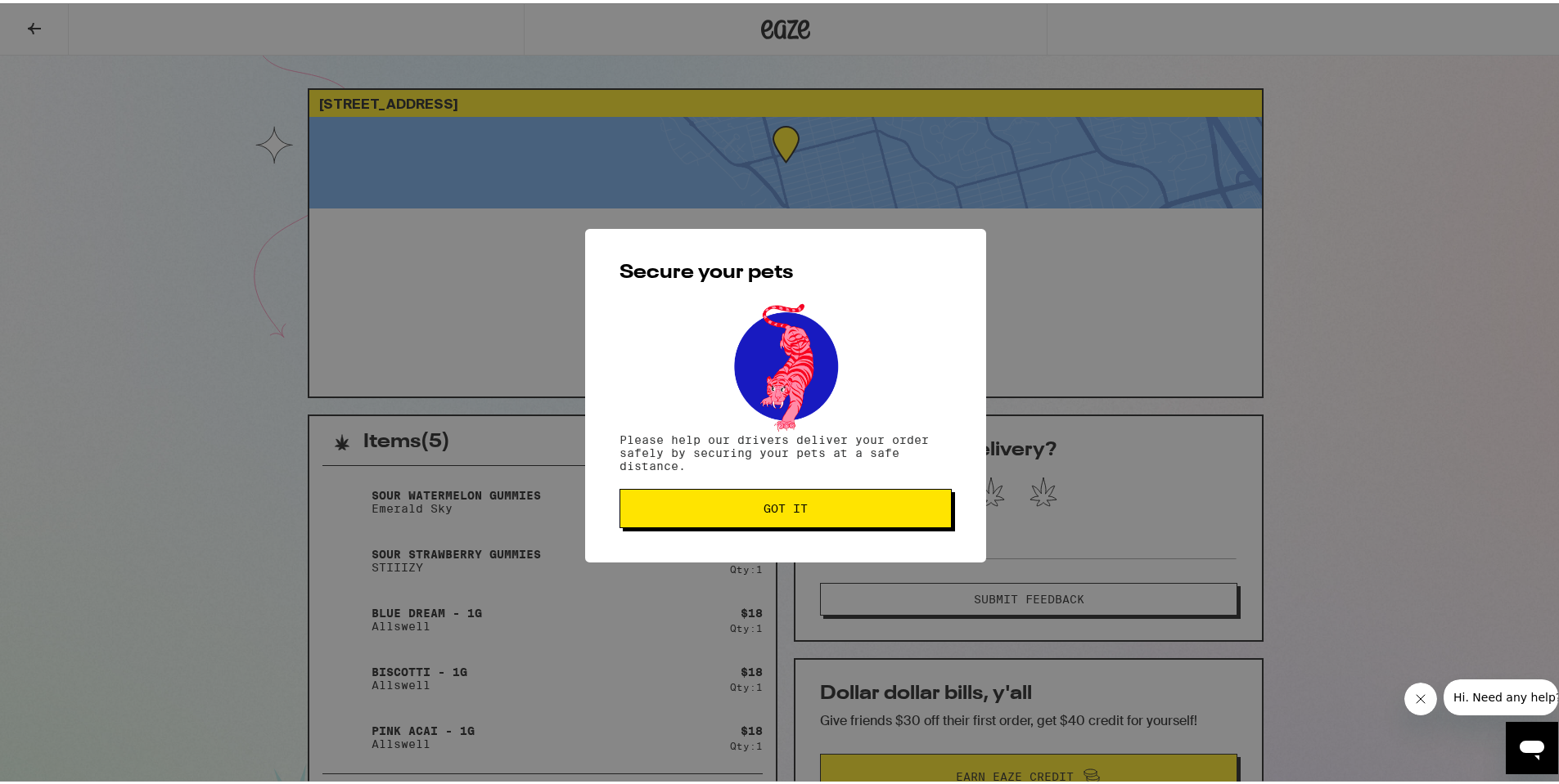
click at [762, 560] on div "Secure your pets Please help our drivers deliver your order safely by securing …" at bounding box center [785, 393] width 401 height 334
click at [768, 538] on div "Secure your pets Please help our drivers deliver your order safely by securing …" at bounding box center [785, 393] width 401 height 334
click at [770, 522] on button "Got it" at bounding box center [785, 505] width 332 height 39
